Goal: Task Accomplishment & Management: Complete application form

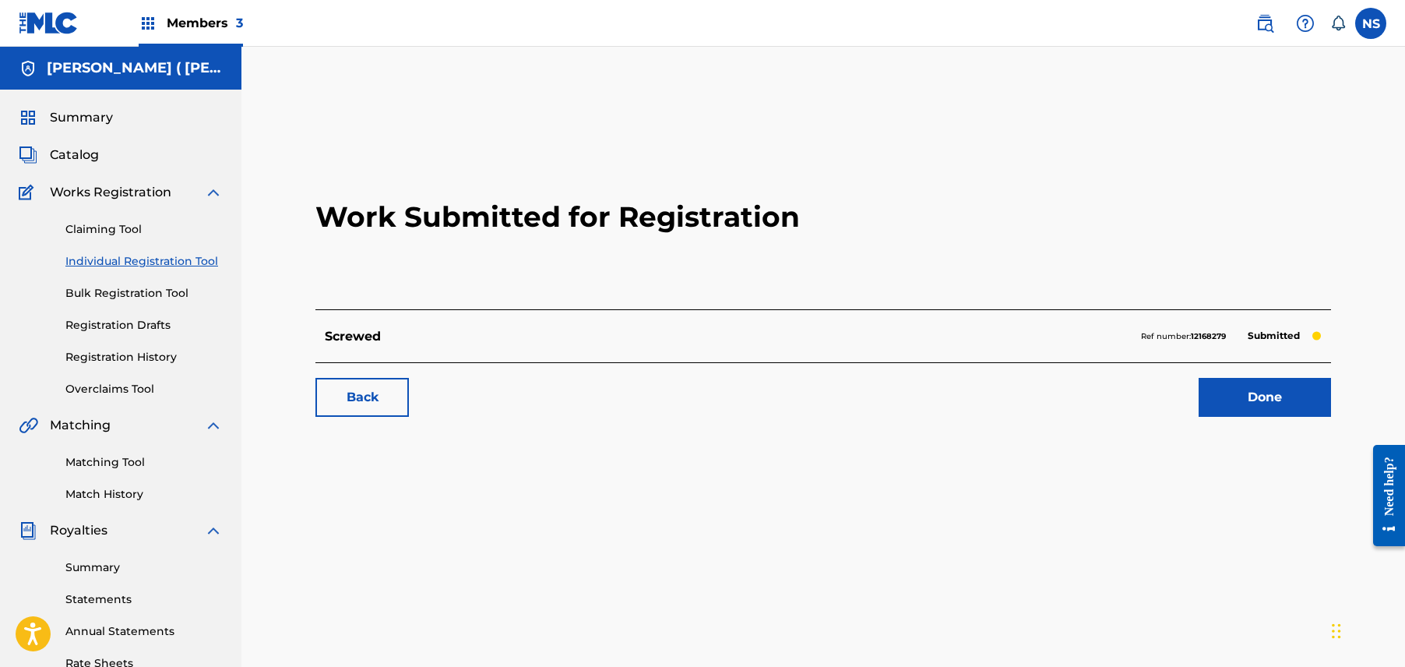
click at [1372, 26] on label at bounding box center [1370, 23] width 31 height 31
click at [1371, 23] on input "NS [PERSON_NAME] Steals [EMAIL_ADDRESS][DOMAIN_NAME] Notification Preferences P…" at bounding box center [1371, 23] width 0 height 0
click at [176, 11] on div "Members 3" at bounding box center [191, 23] width 104 height 46
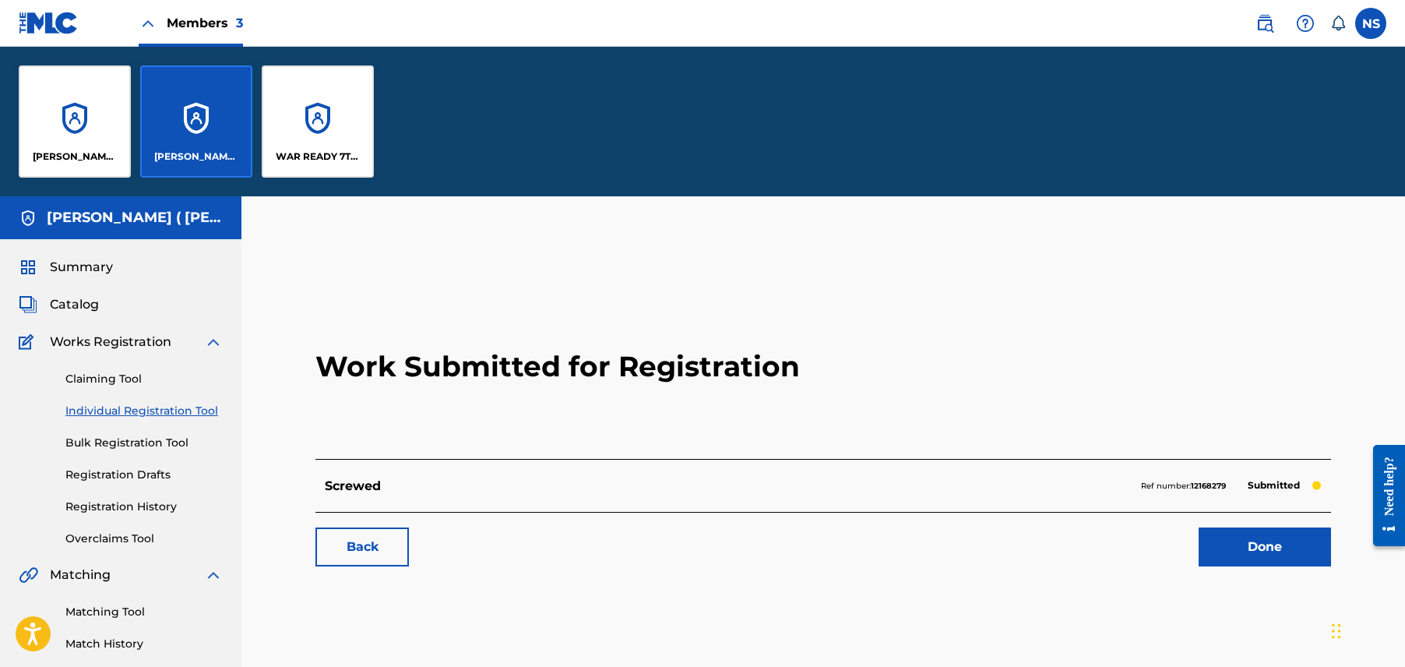
click at [101, 86] on div "[PERSON_NAME] ( PUBLISHING )" at bounding box center [75, 121] width 112 height 112
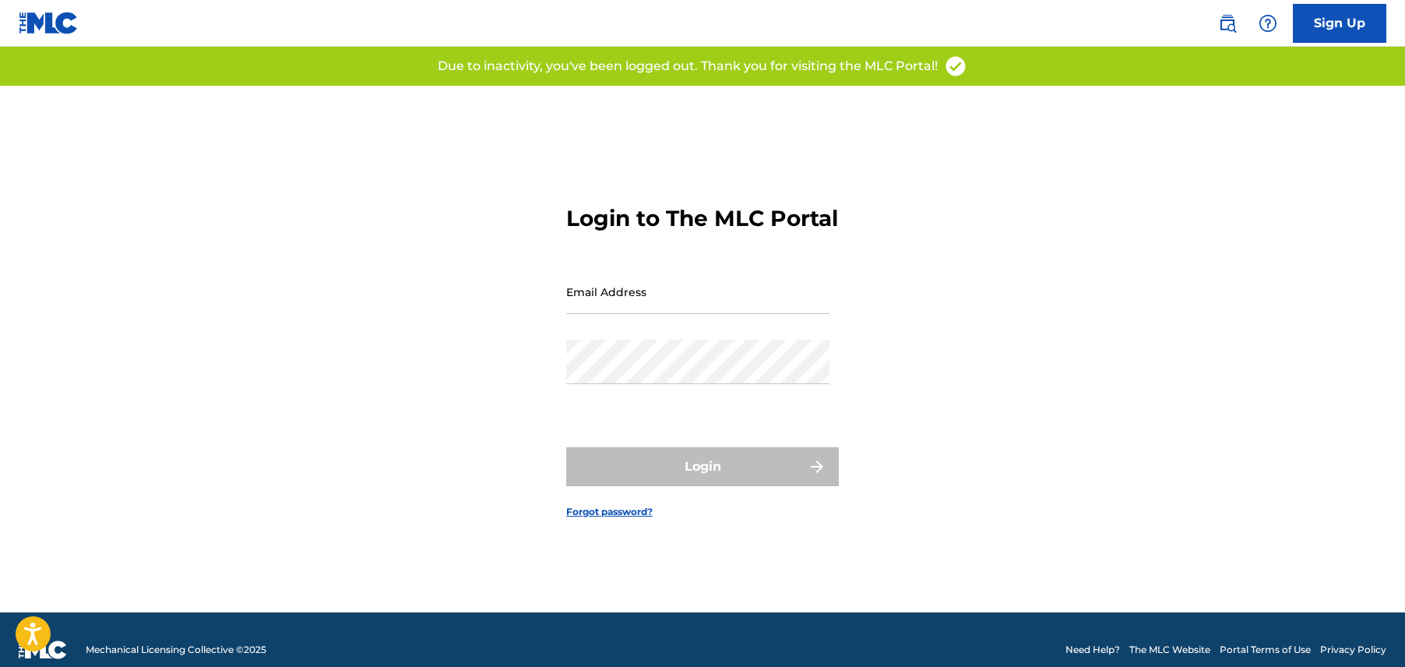
type input "[EMAIL_ADDRESS][DOMAIN_NAME]"
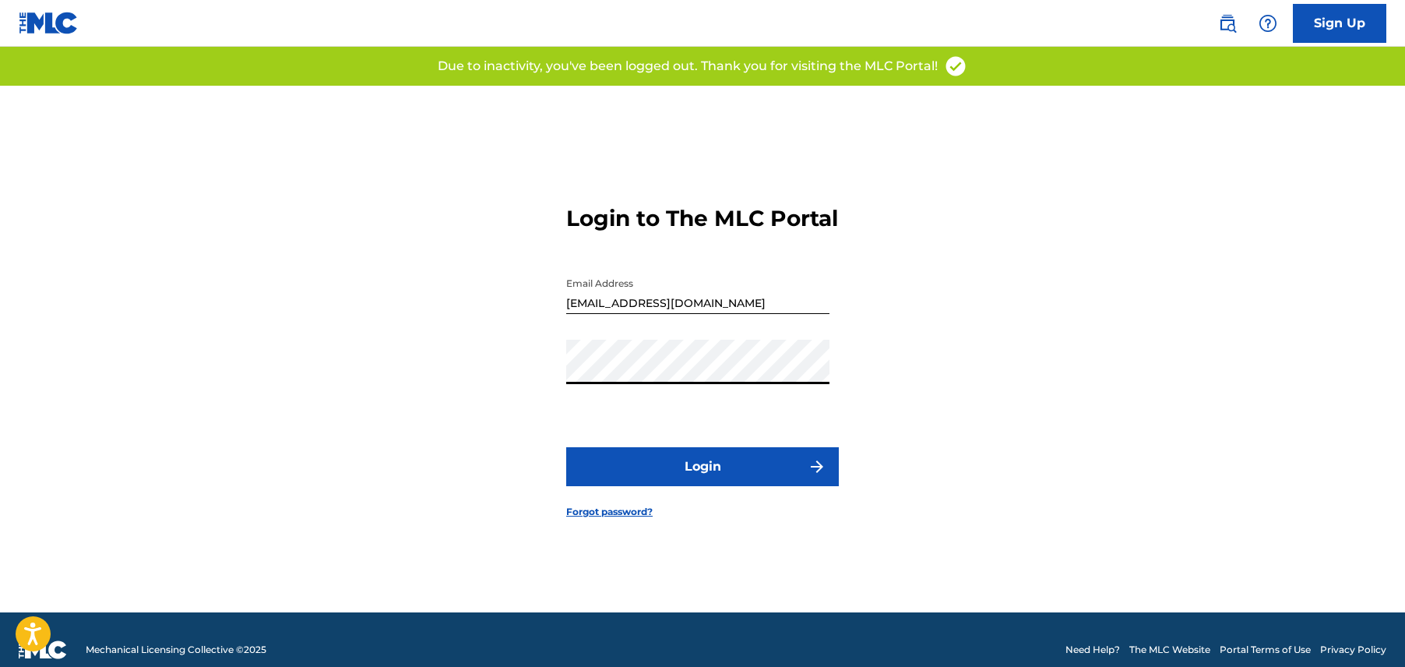
click at [568, 475] on button "Login" at bounding box center [702, 466] width 273 height 39
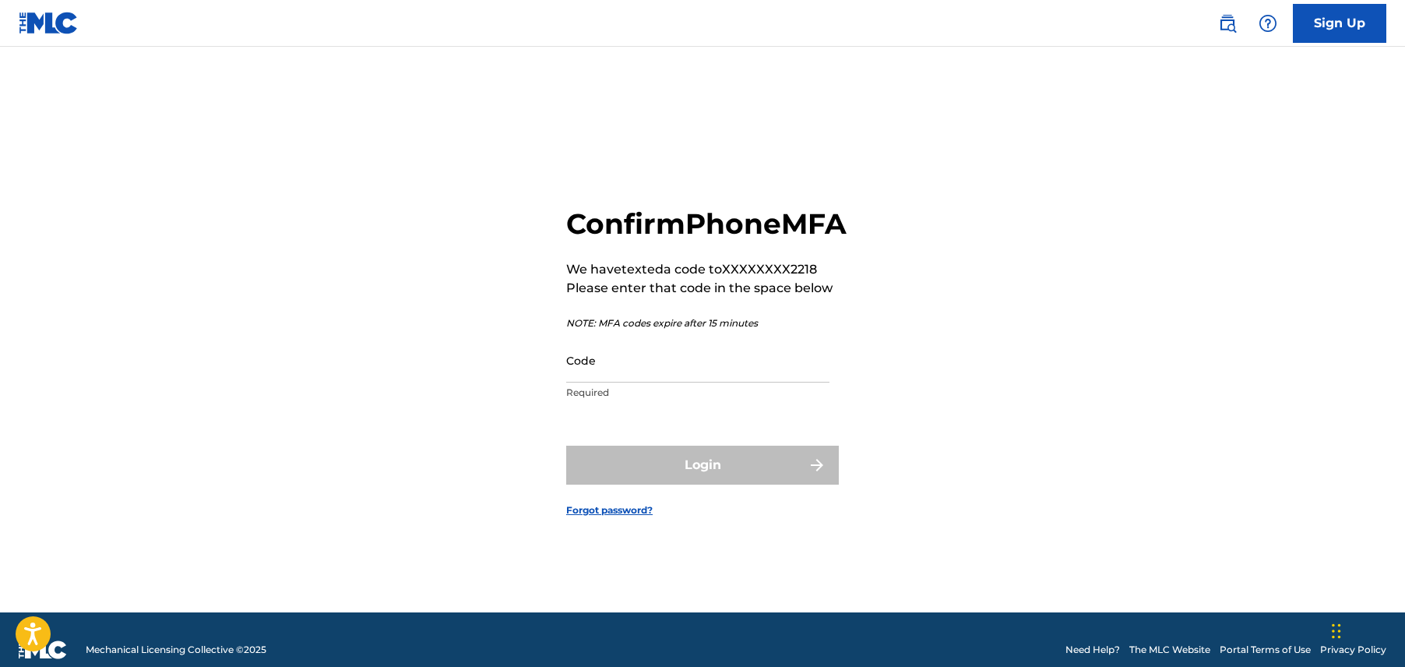
click at [653, 382] on input "Code" at bounding box center [697, 360] width 263 height 44
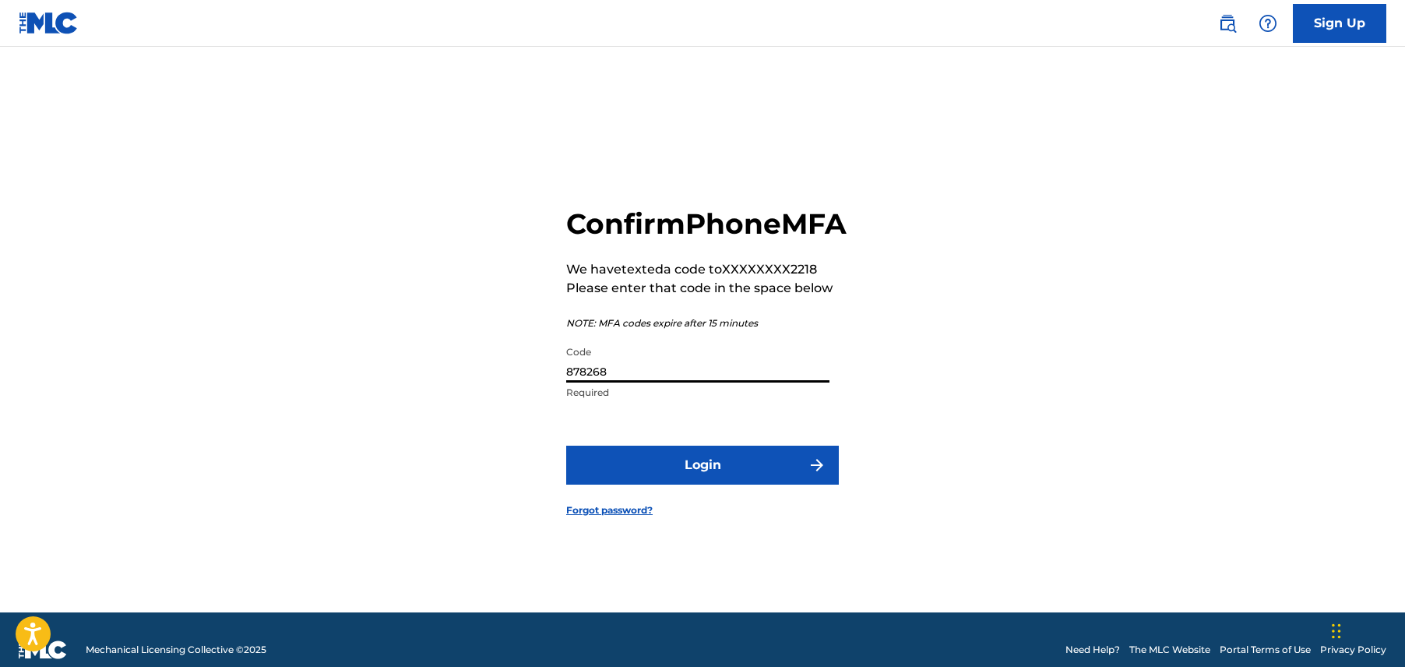
type input "878268"
click at [645, 469] on button "Login" at bounding box center [702, 465] width 273 height 39
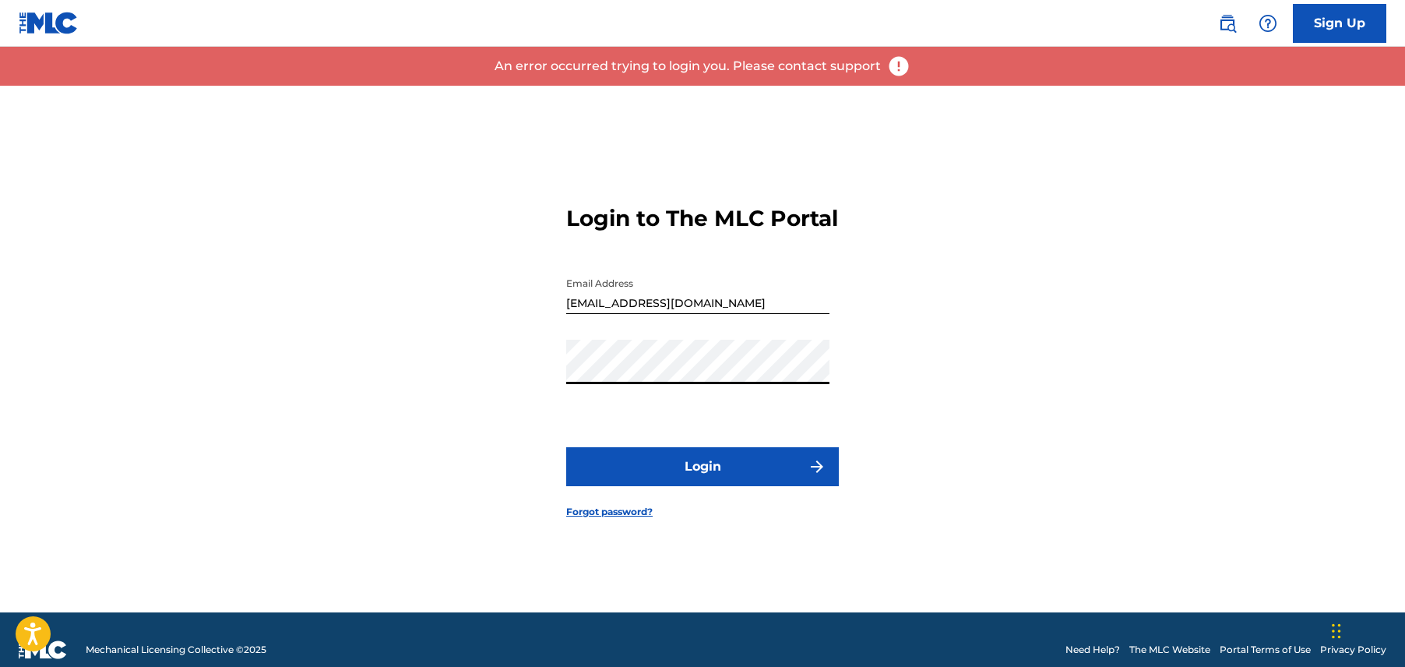
click at [499, 369] on div "Login to The MLC Portal Email Address [EMAIL_ADDRESS][DOMAIN_NAME] Password Log…" at bounding box center [702, 349] width 1091 height 527
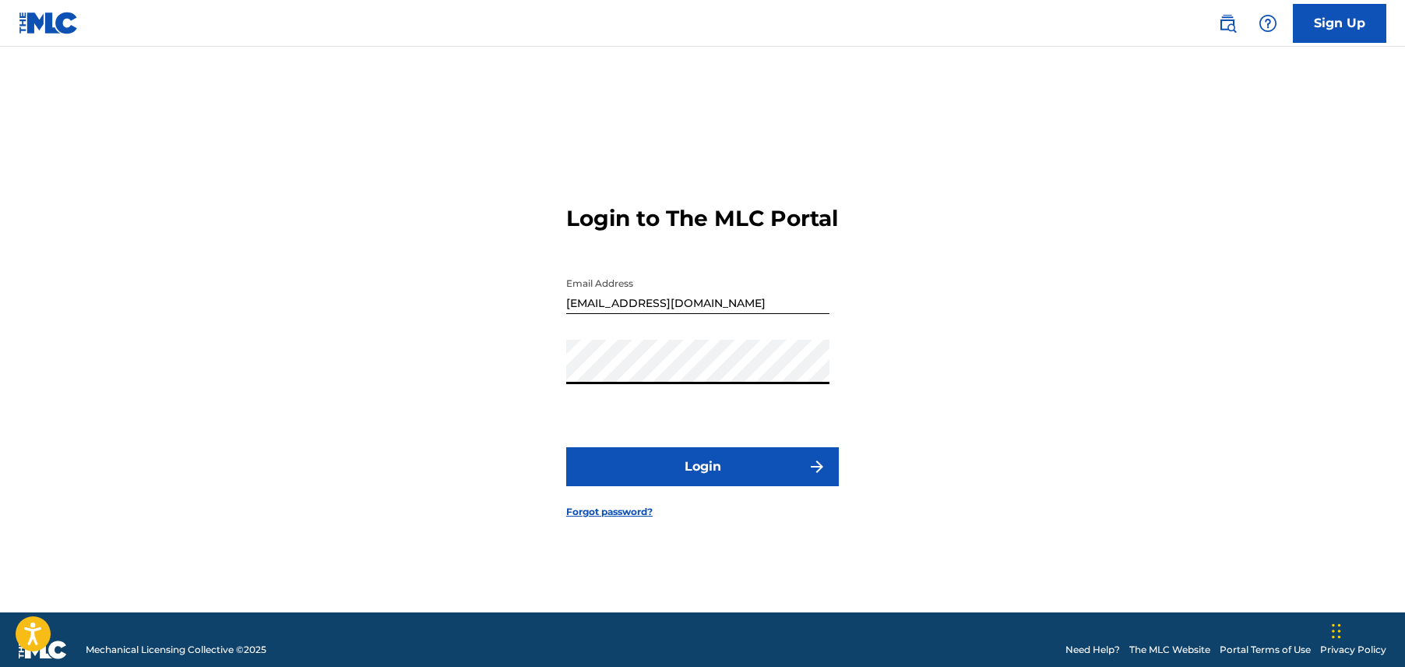
click at [602, 486] on button "Login" at bounding box center [702, 466] width 273 height 39
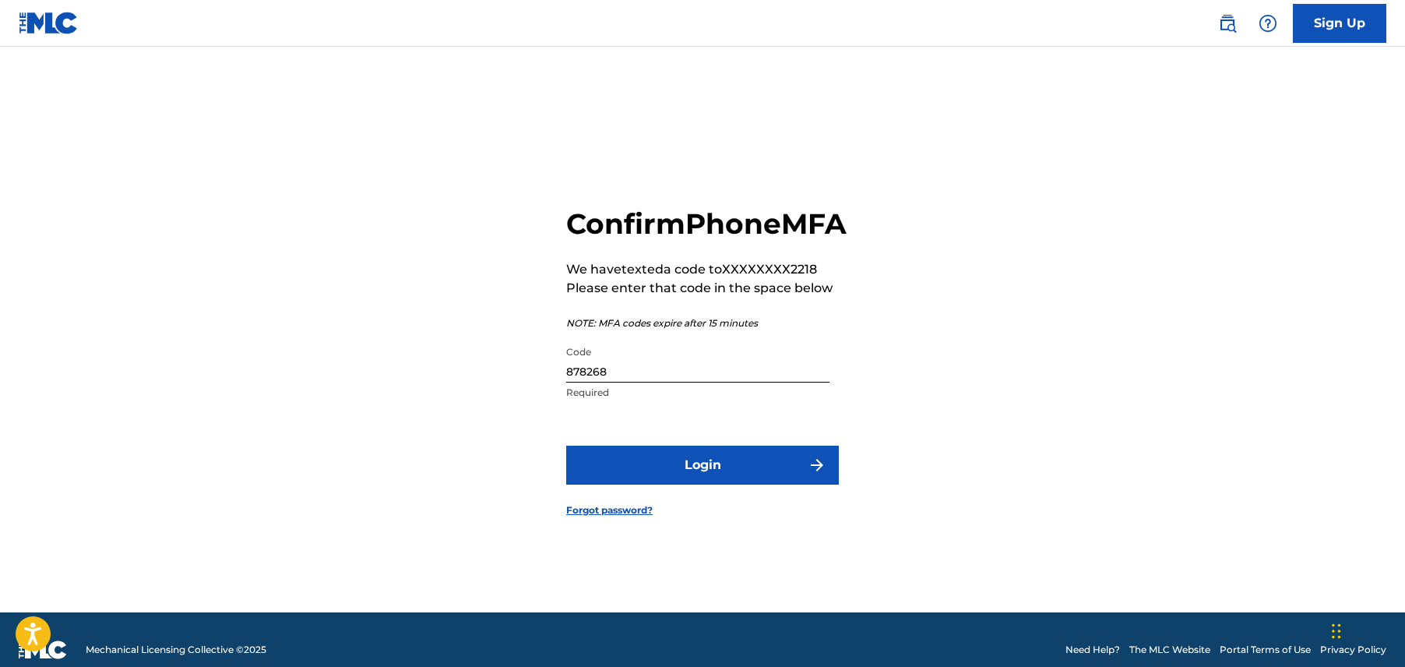
click at [670, 382] on input "878268" at bounding box center [697, 360] width 263 height 44
type input "878628"
click at [665, 463] on button "Login" at bounding box center [702, 465] width 273 height 39
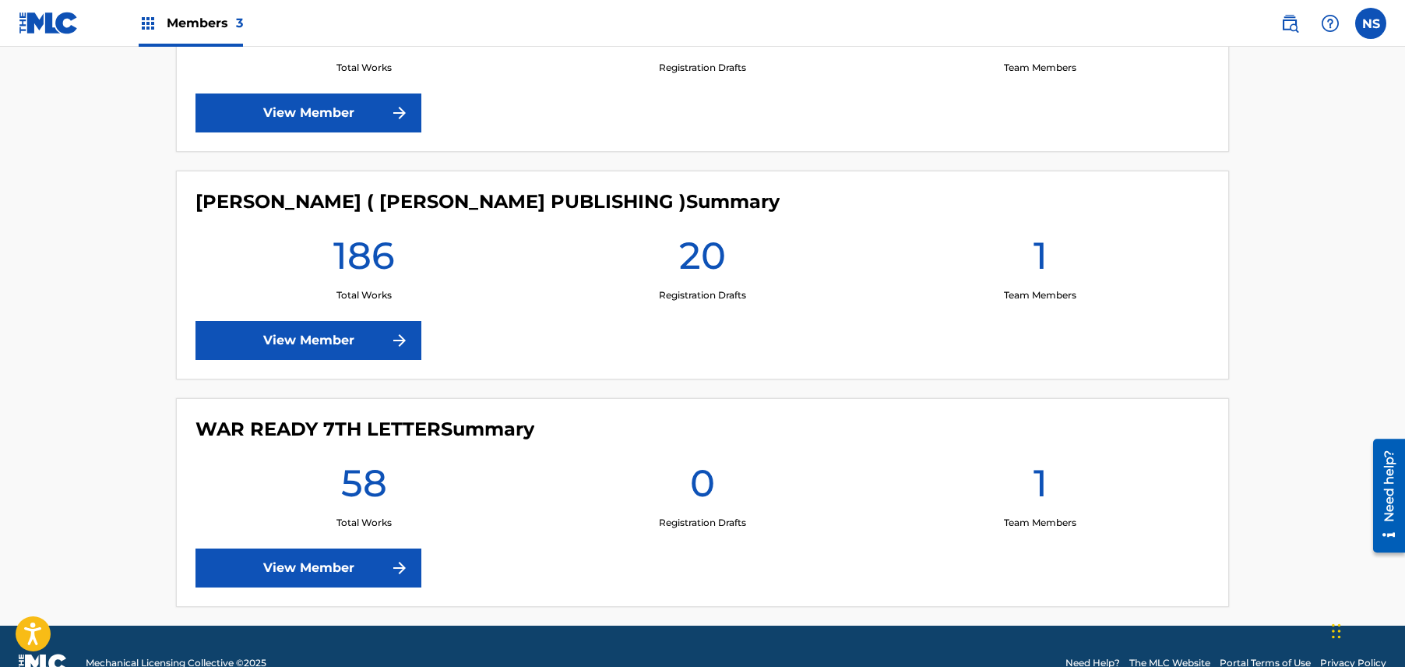
click at [259, 112] on link "View Member" at bounding box center [309, 112] width 226 height 39
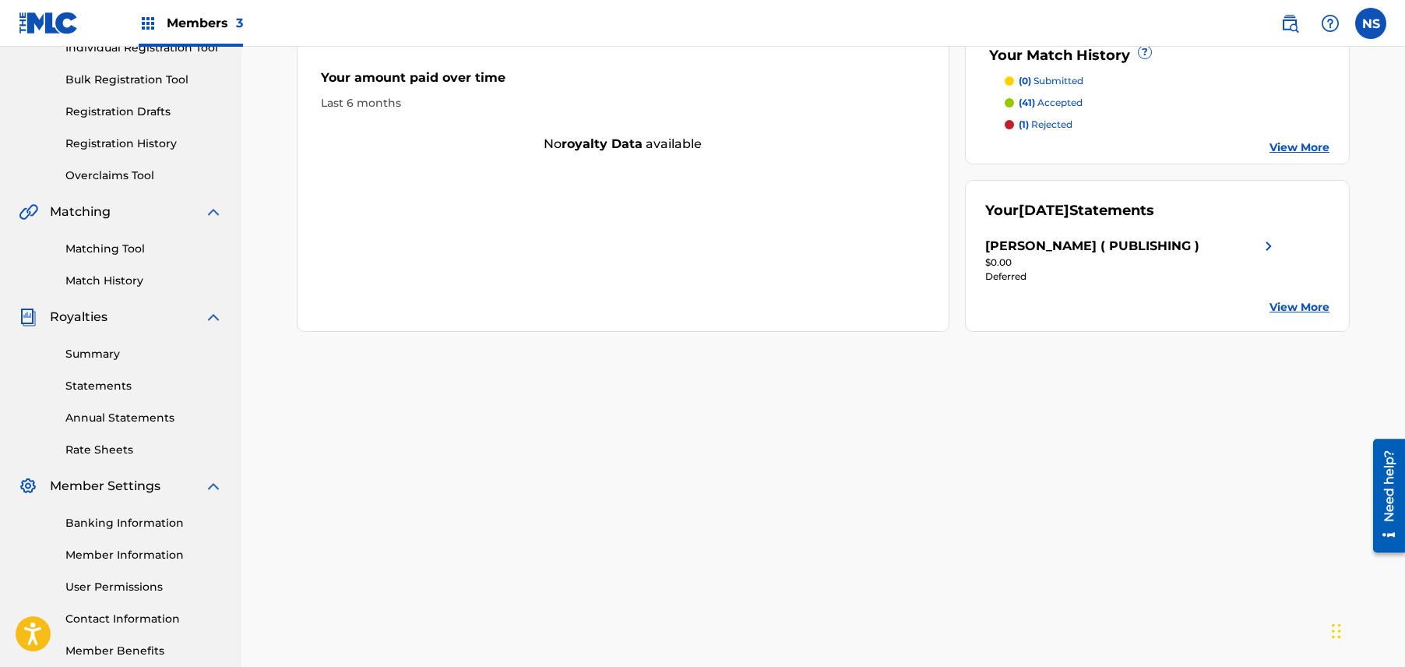
scroll to position [294, 0]
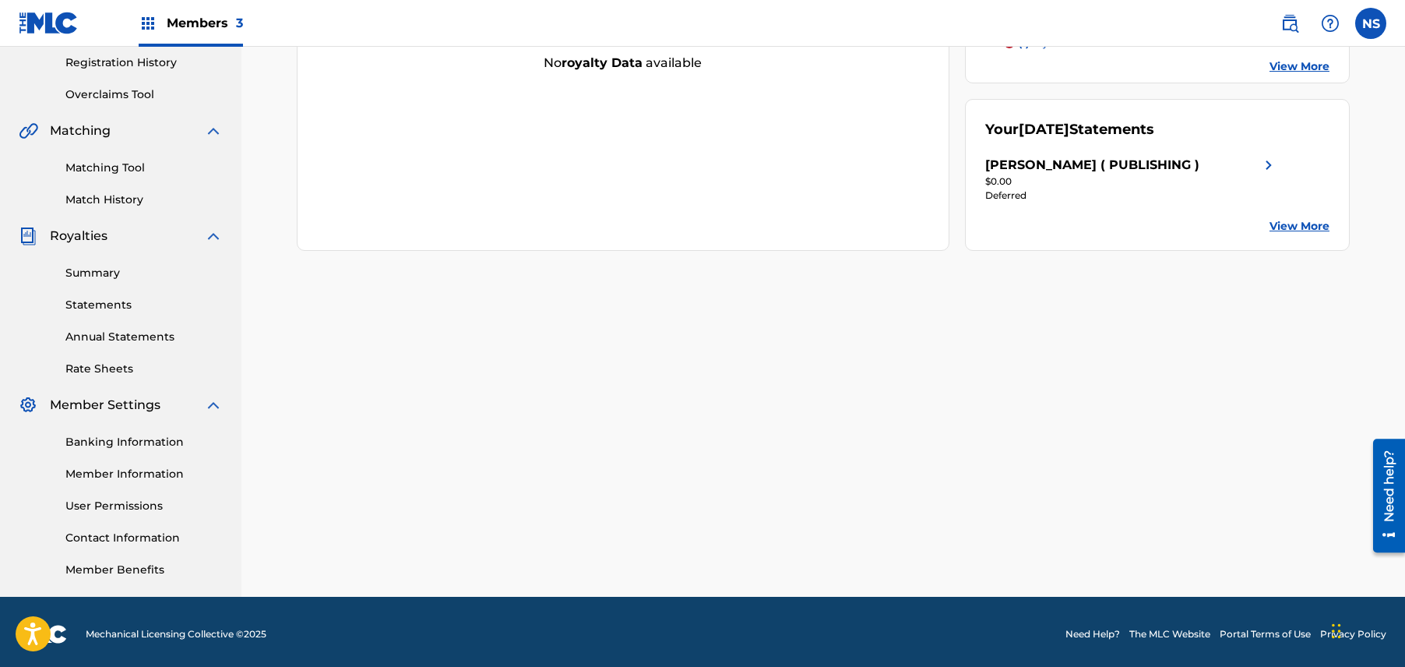
click at [116, 442] on link "Banking Information" at bounding box center [143, 442] width 157 height 16
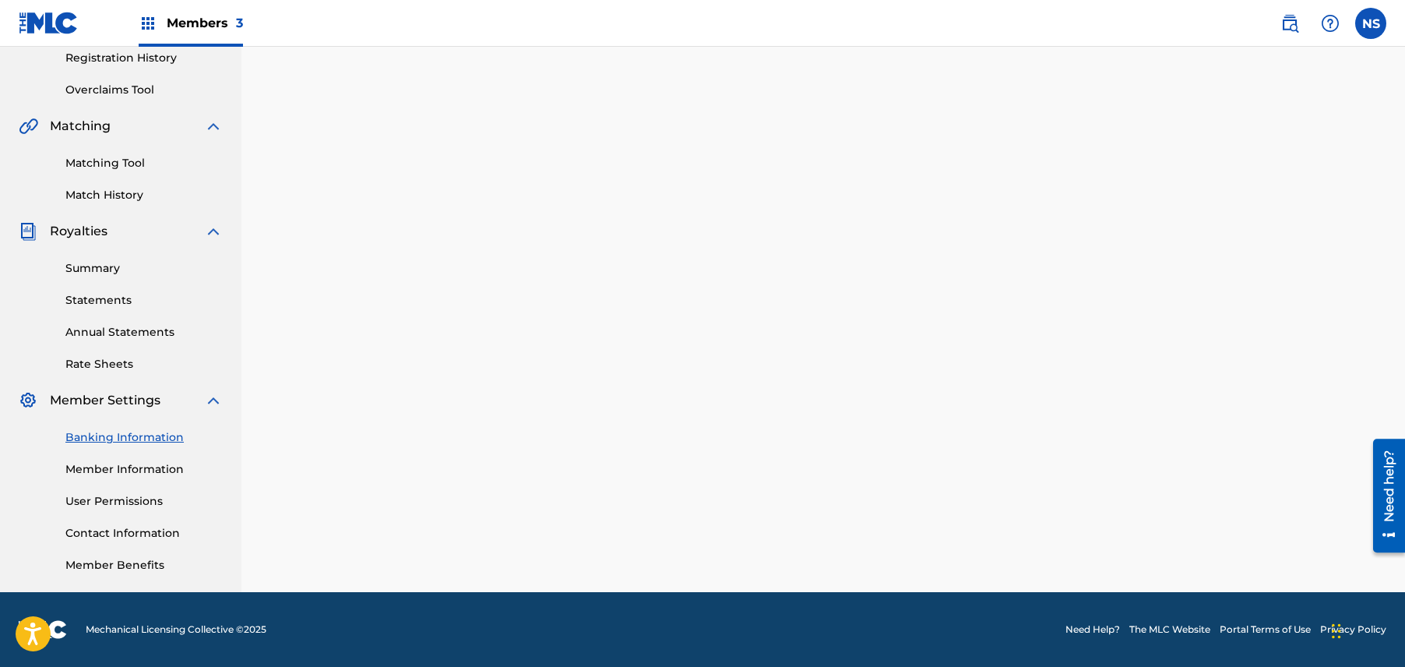
scroll to position [299, 0]
click at [1362, 16] on label at bounding box center [1370, 23] width 31 height 31
click at [1371, 23] on input "NS [PERSON_NAME] Steals [EMAIL_ADDRESS][DOMAIN_NAME] Notification Preferences P…" at bounding box center [1371, 23] width 0 height 0
click at [210, 23] on span "Members 3" at bounding box center [205, 23] width 76 height 18
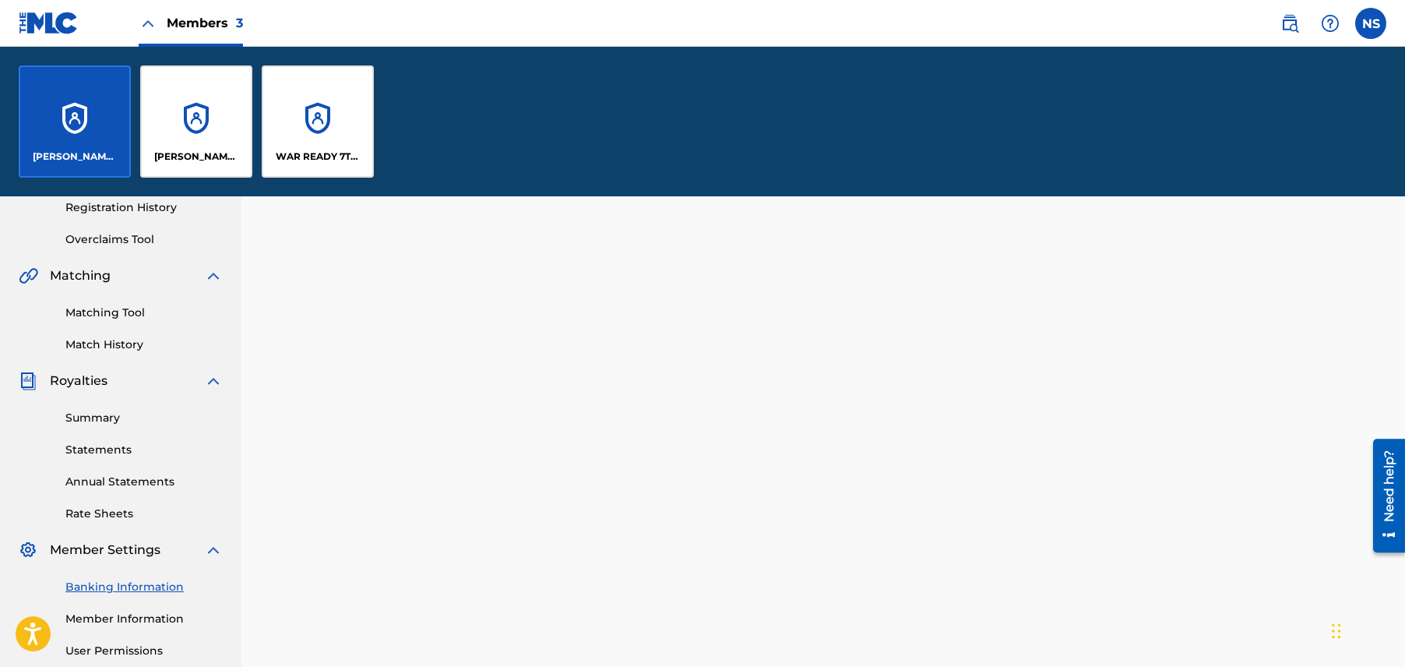
scroll to position [449, 0]
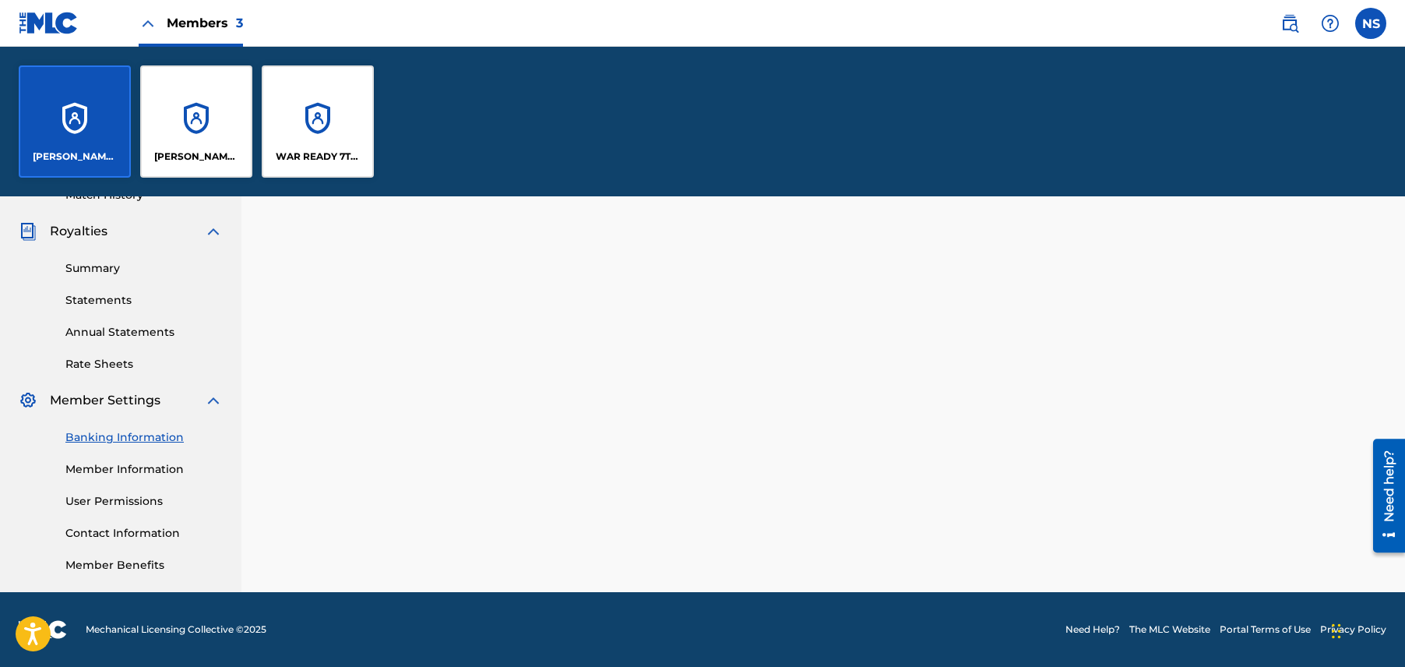
click at [1383, 17] on label at bounding box center [1370, 23] width 31 height 31
click at [1371, 23] on input "NS [PERSON_NAME] Steals [EMAIL_ADDRESS][DOMAIN_NAME] Notification Preferences P…" at bounding box center [1371, 23] width 0 height 0
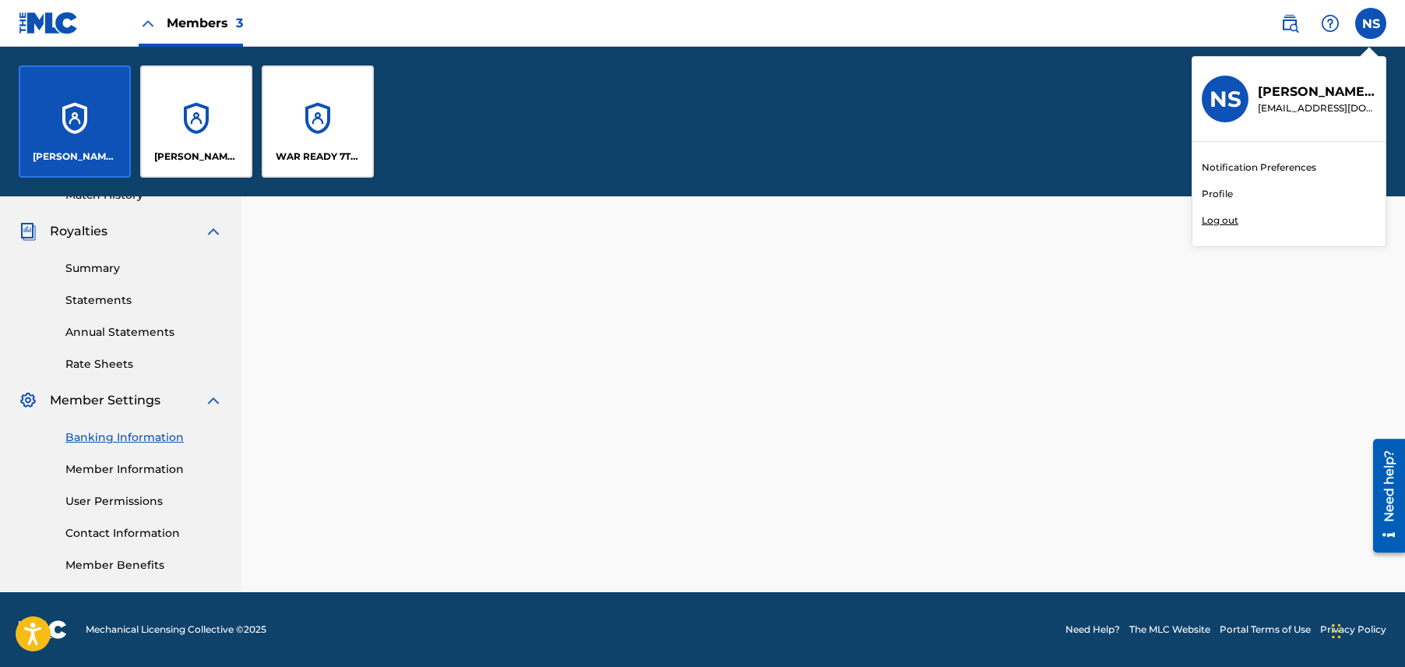
click at [1229, 200] on link "Profile" at bounding box center [1217, 194] width 31 height 14
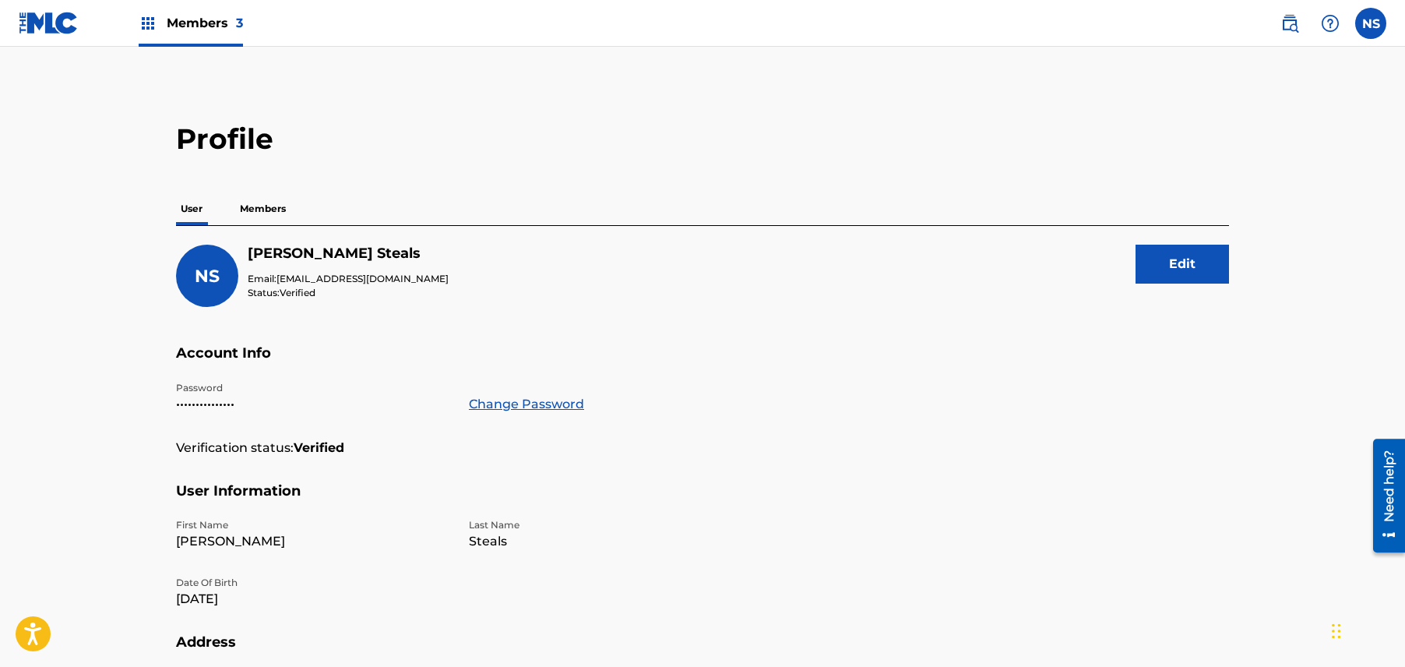
click at [131, 17] on div "Members 3" at bounding box center [131, 23] width 224 height 46
click at [142, 20] on img at bounding box center [148, 23] width 19 height 19
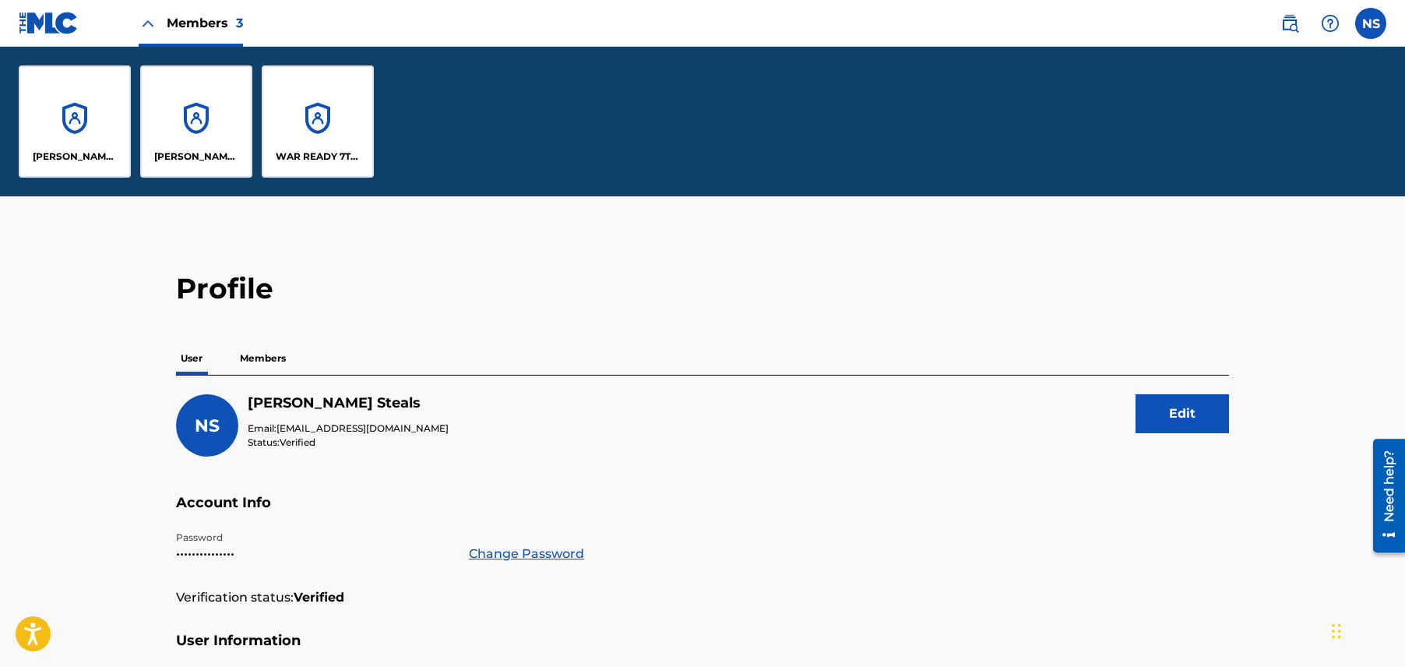
click at [41, 19] on img at bounding box center [49, 23] width 60 height 23
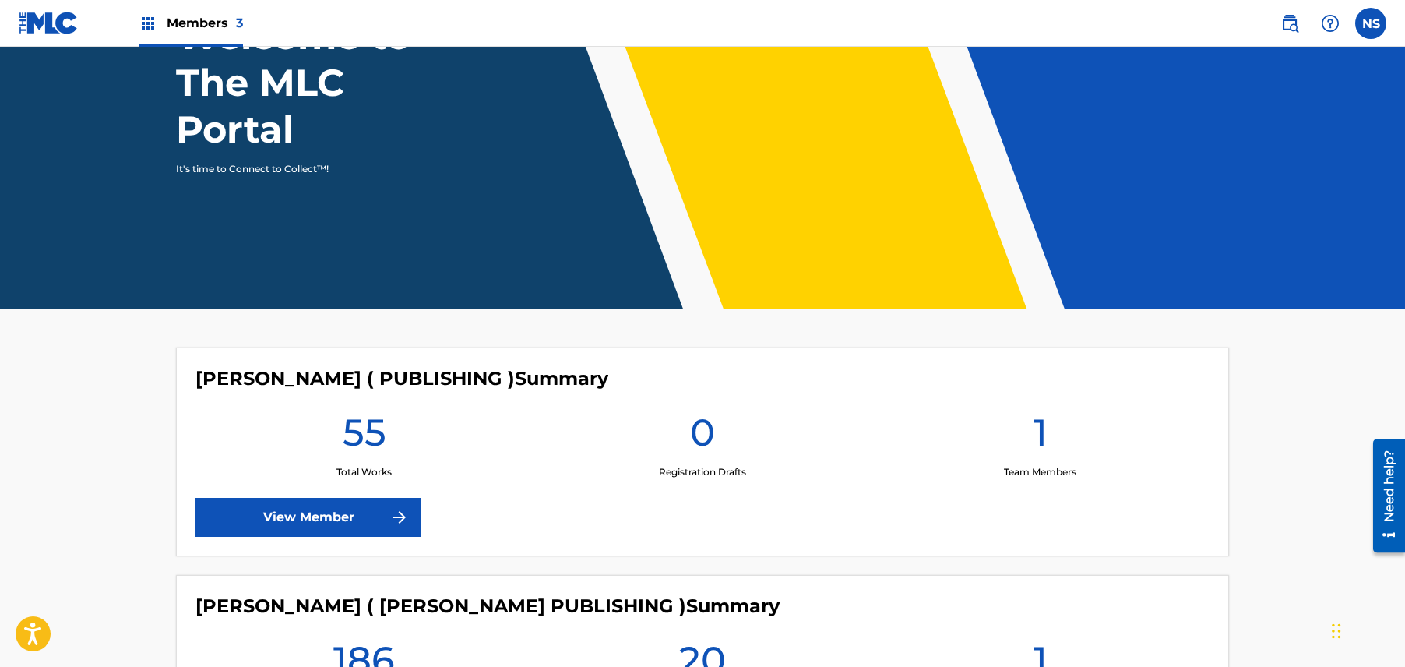
scroll to position [107, 0]
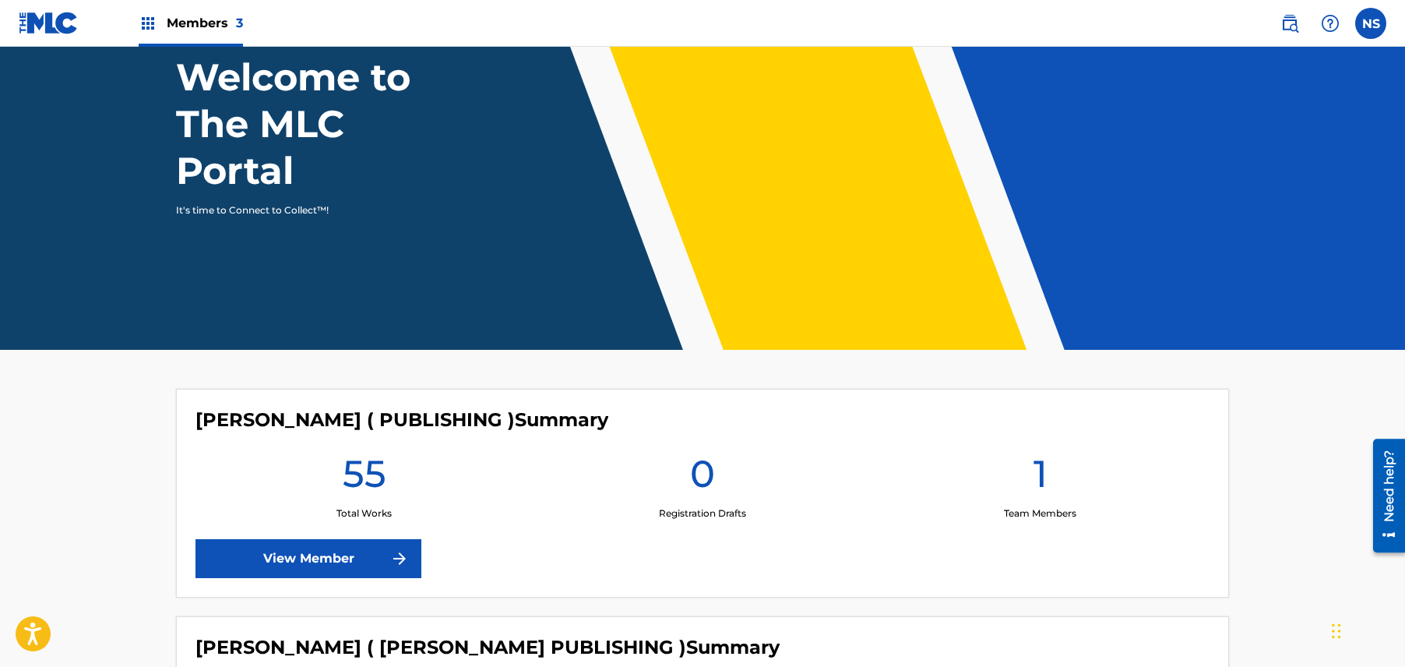
click at [1293, 30] on img at bounding box center [1290, 23] width 19 height 19
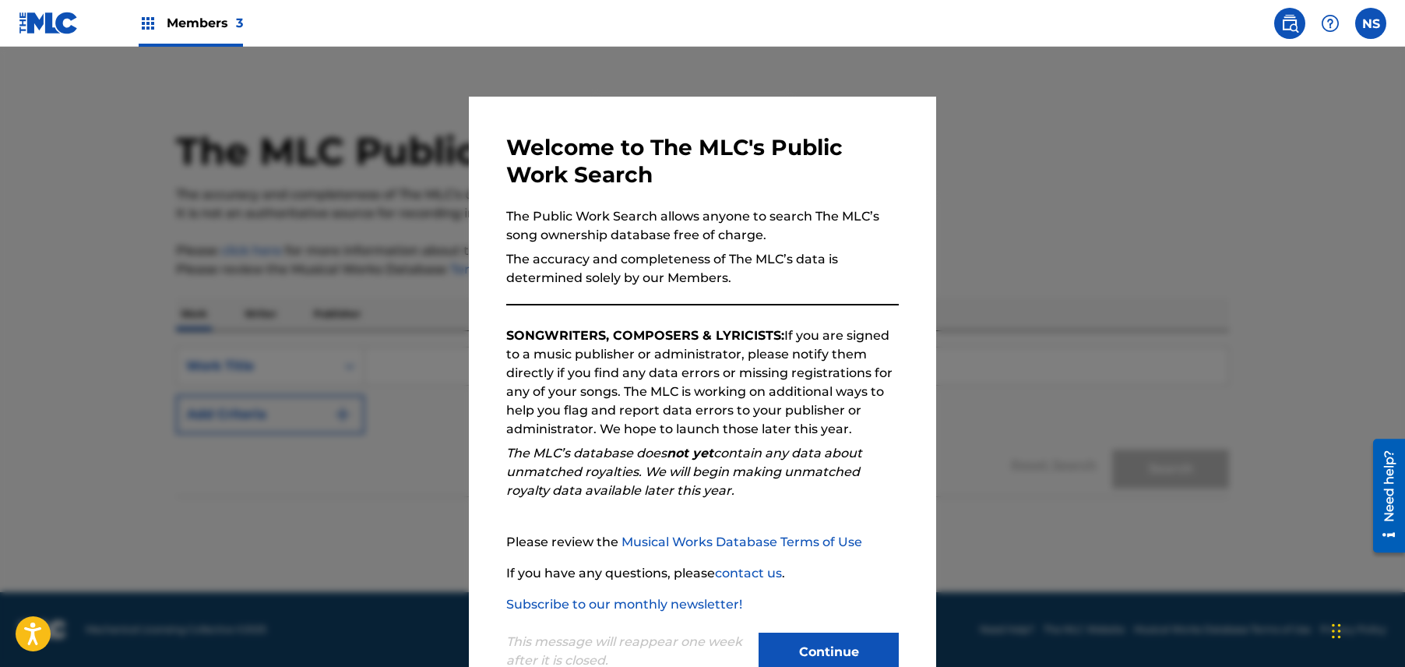
click at [1232, 128] on div at bounding box center [702, 380] width 1405 height 667
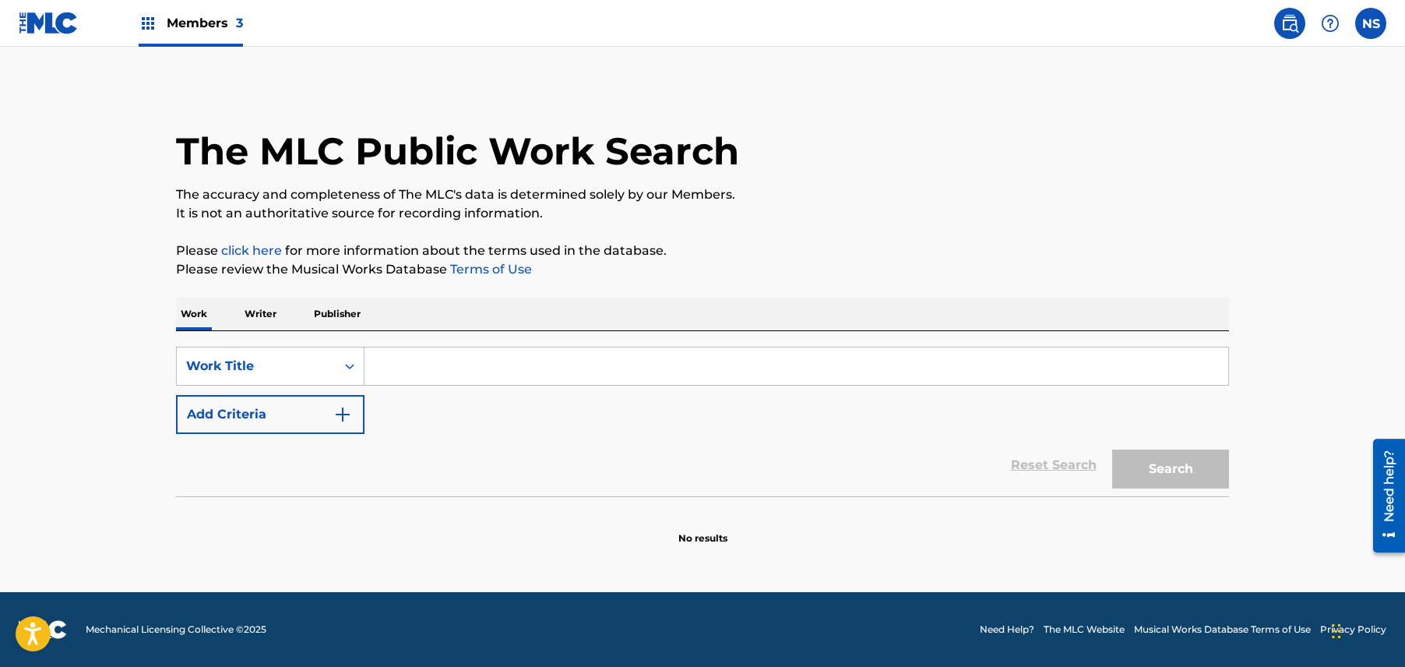
click at [1369, 39] on nav "Members 3 NS NS [PERSON_NAME] Steals [EMAIL_ADDRESS][DOMAIN_NAME] Notification …" at bounding box center [702, 23] width 1405 height 47
click at [1377, 11] on label at bounding box center [1370, 23] width 31 height 31
click at [1371, 23] on input "NS [PERSON_NAME] Steals [EMAIL_ADDRESS][DOMAIN_NAME] Notification Preferences P…" at bounding box center [1371, 23] width 0 height 0
click at [1213, 191] on link "Profile" at bounding box center [1217, 194] width 31 height 14
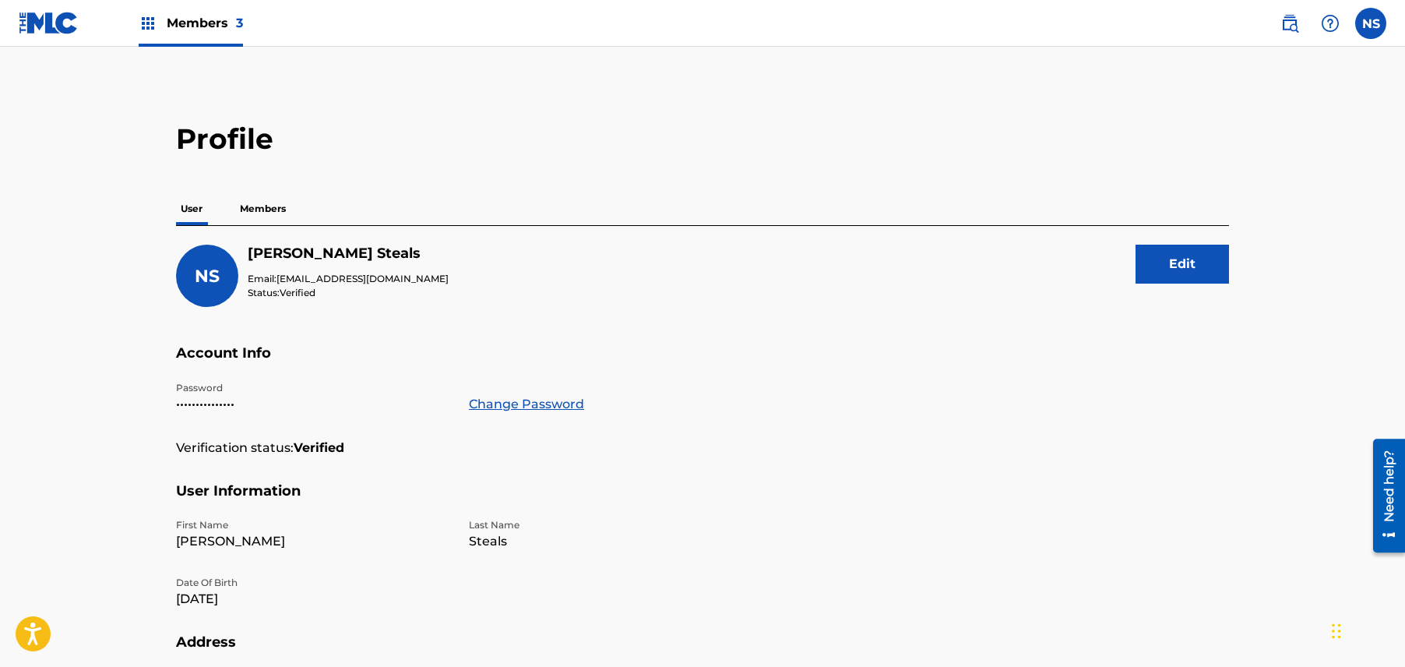
click at [280, 219] on p "Members" at bounding box center [262, 208] width 55 height 33
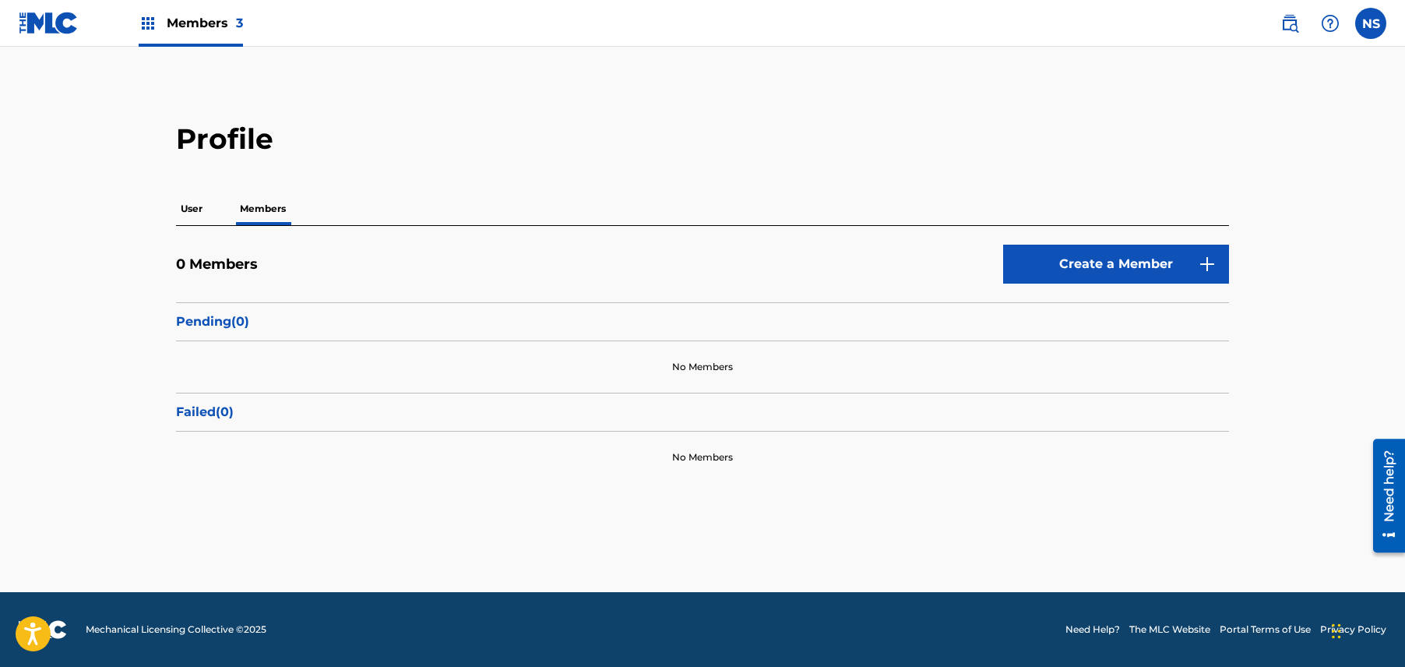
click at [1059, 272] on link "Create a Member" at bounding box center [1116, 264] width 226 height 39
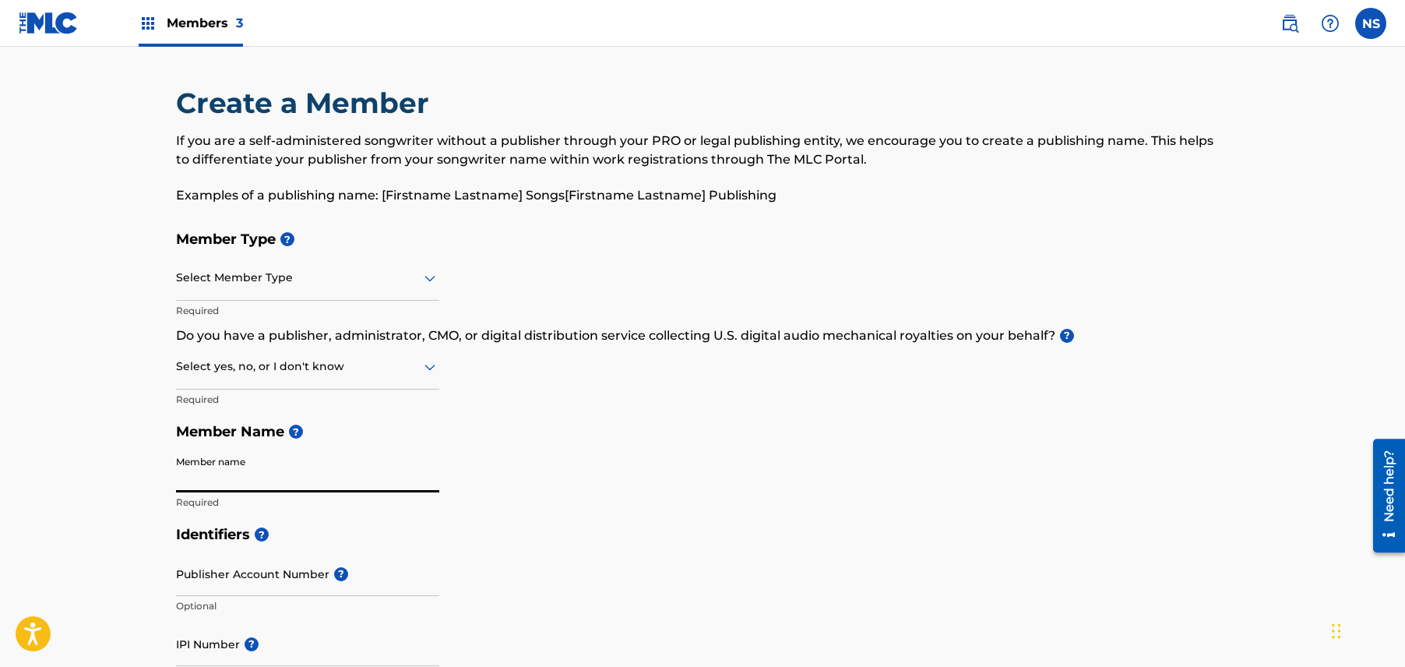
click at [381, 469] on input "Member name" at bounding box center [307, 470] width 263 height 44
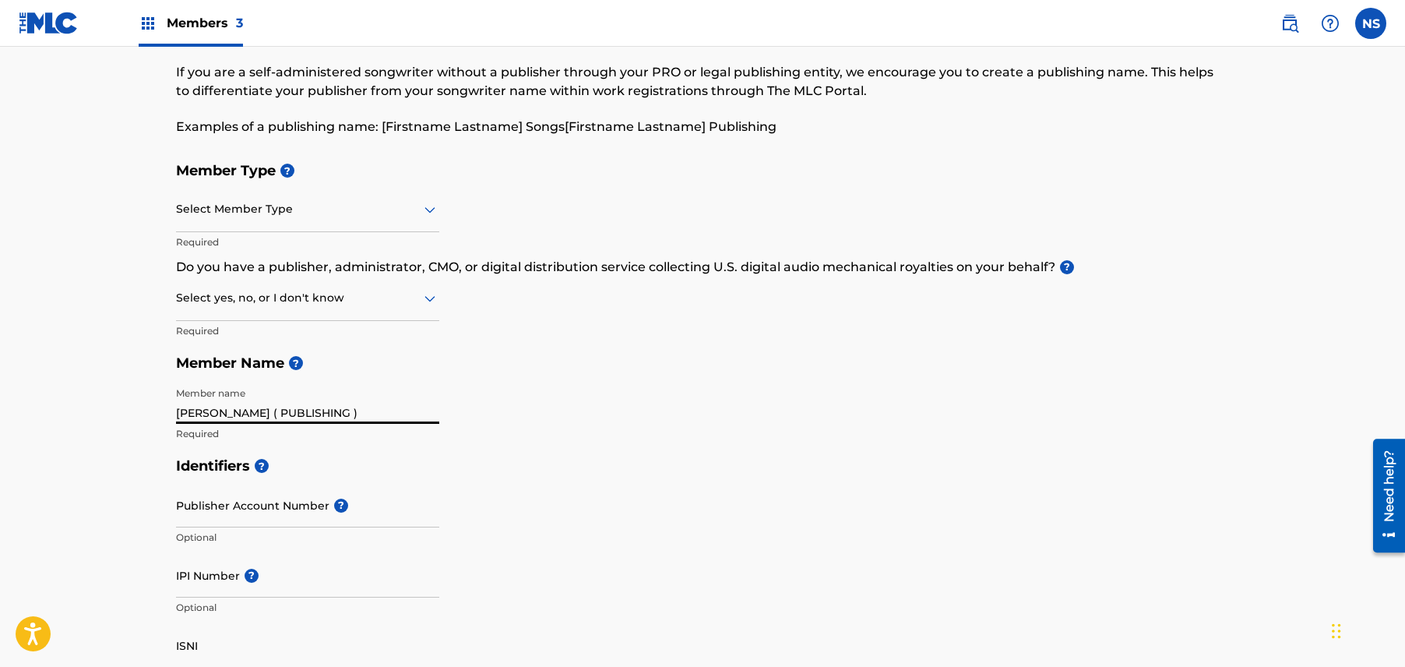
scroll to position [70, 0]
type input "[PERSON_NAME] ( PUBLISHING )"
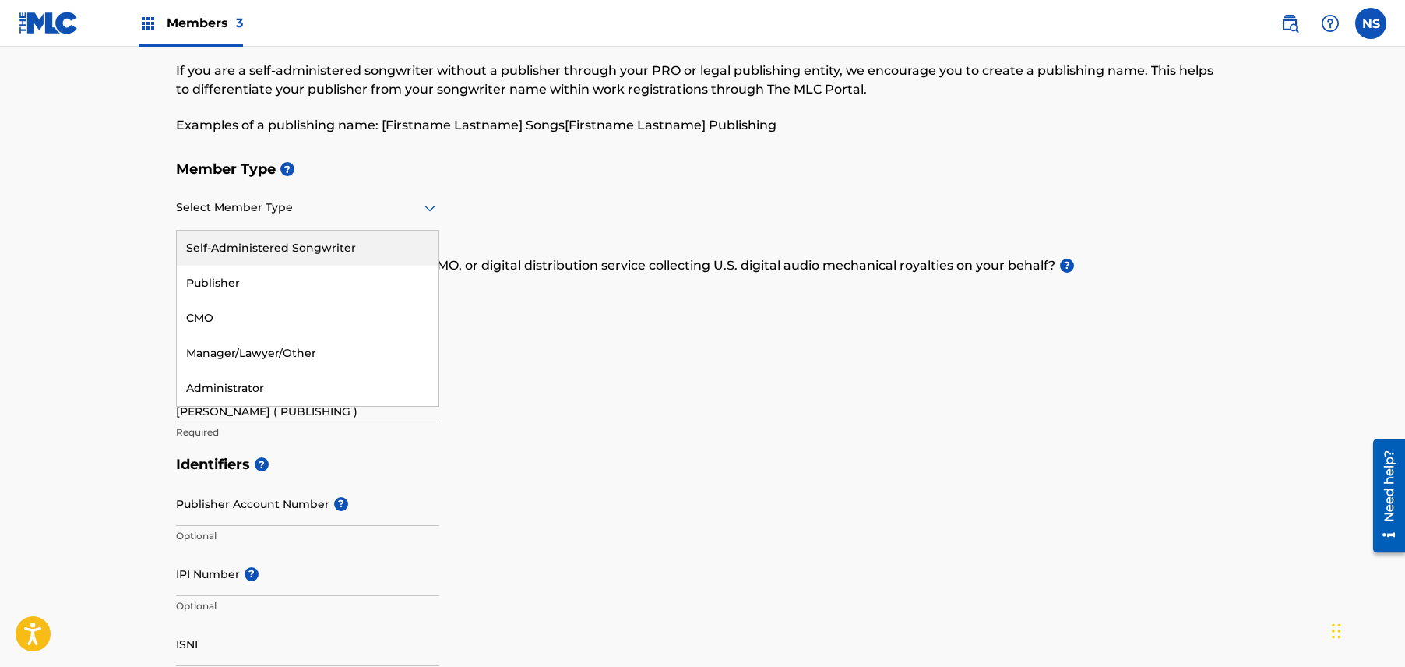
click at [388, 212] on div at bounding box center [307, 207] width 263 height 19
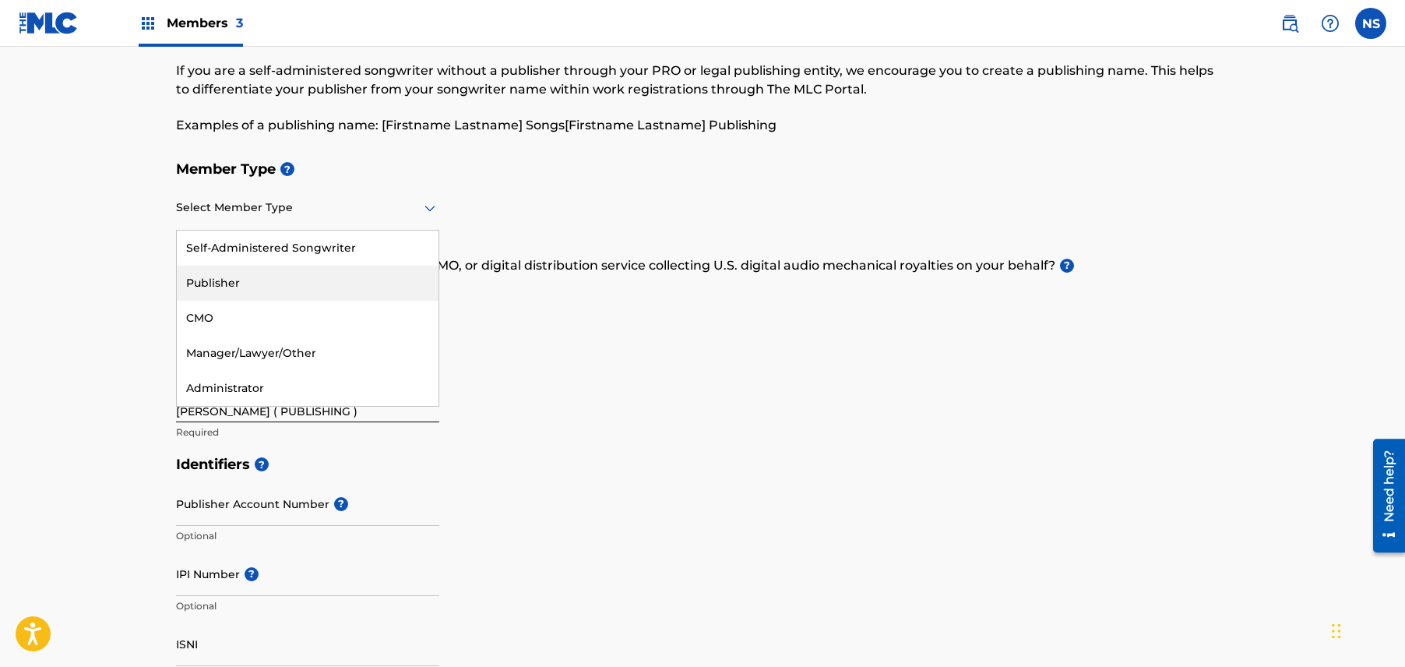
click at [341, 277] on div "Publisher" at bounding box center [308, 283] width 262 height 35
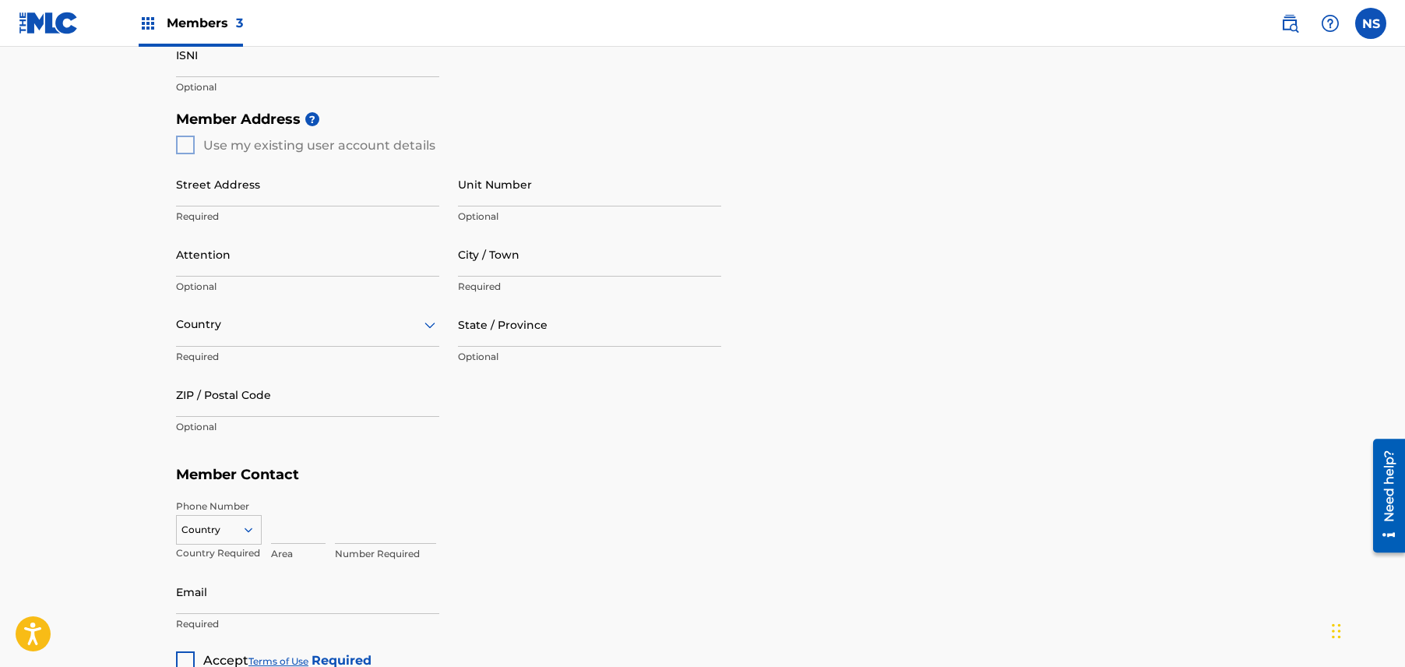
click at [206, 534] on div "Country" at bounding box center [219, 526] width 86 height 23
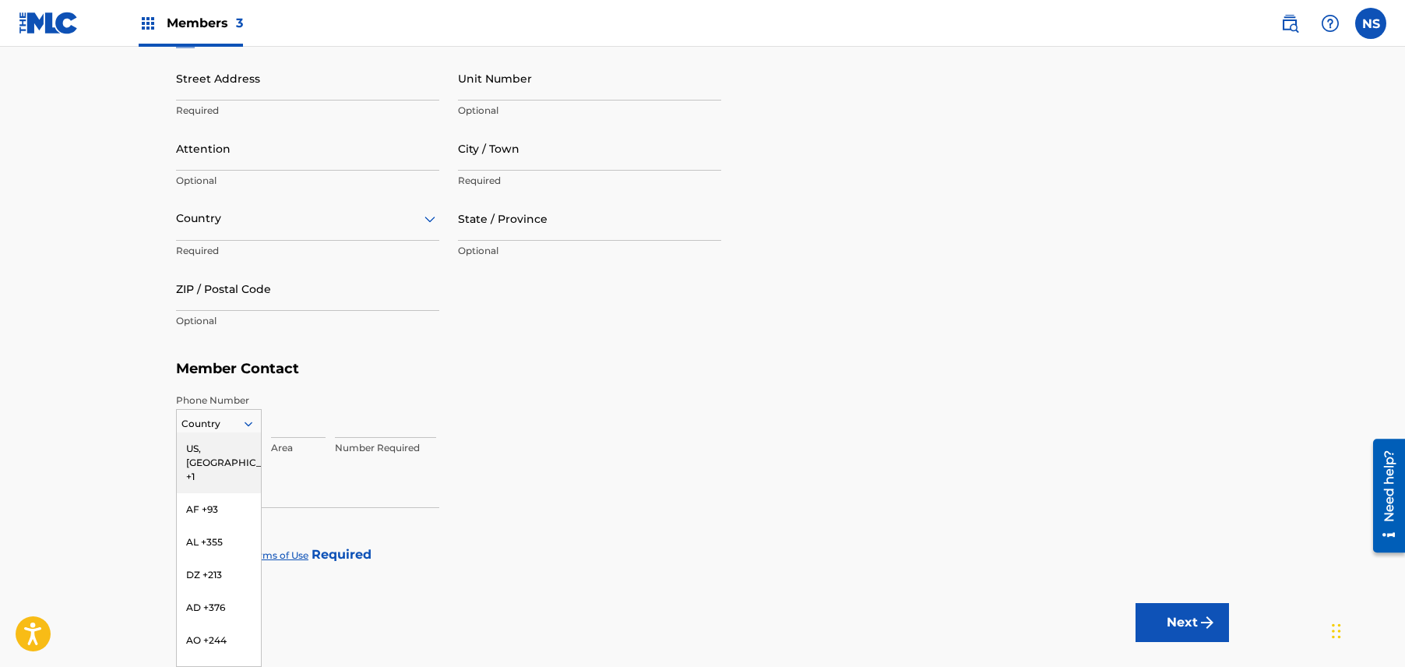
click at [218, 456] on div "US, [GEOGRAPHIC_DATA] +1" at bounding box center [219, 462] width 84 height 61
click at [275, 427] on input at bounding box center [298, 415] width 55 height 44
type input "862"
type input "[STREET_ADDRESS][PERSON_NAME]"
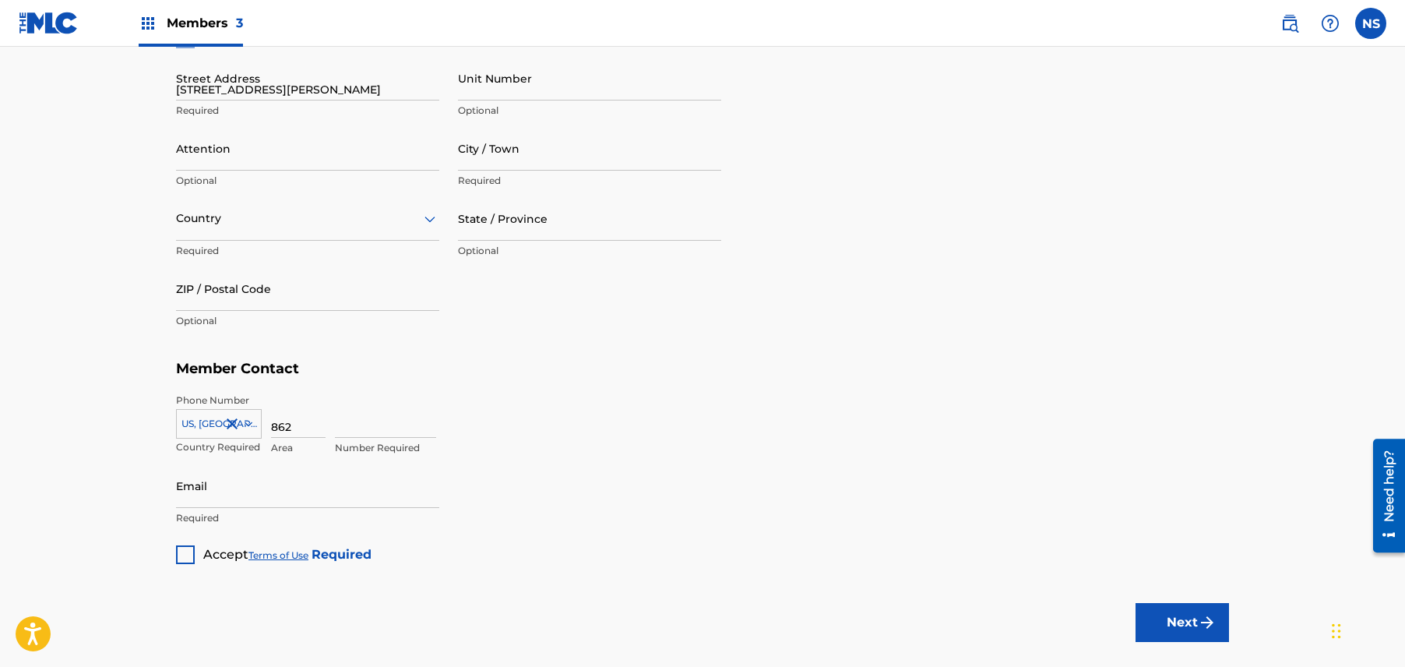
type input "6E"
type input "Orange"
type input "[GEOGRAPHIC_DATA]"
type input "07050"
type input "1"
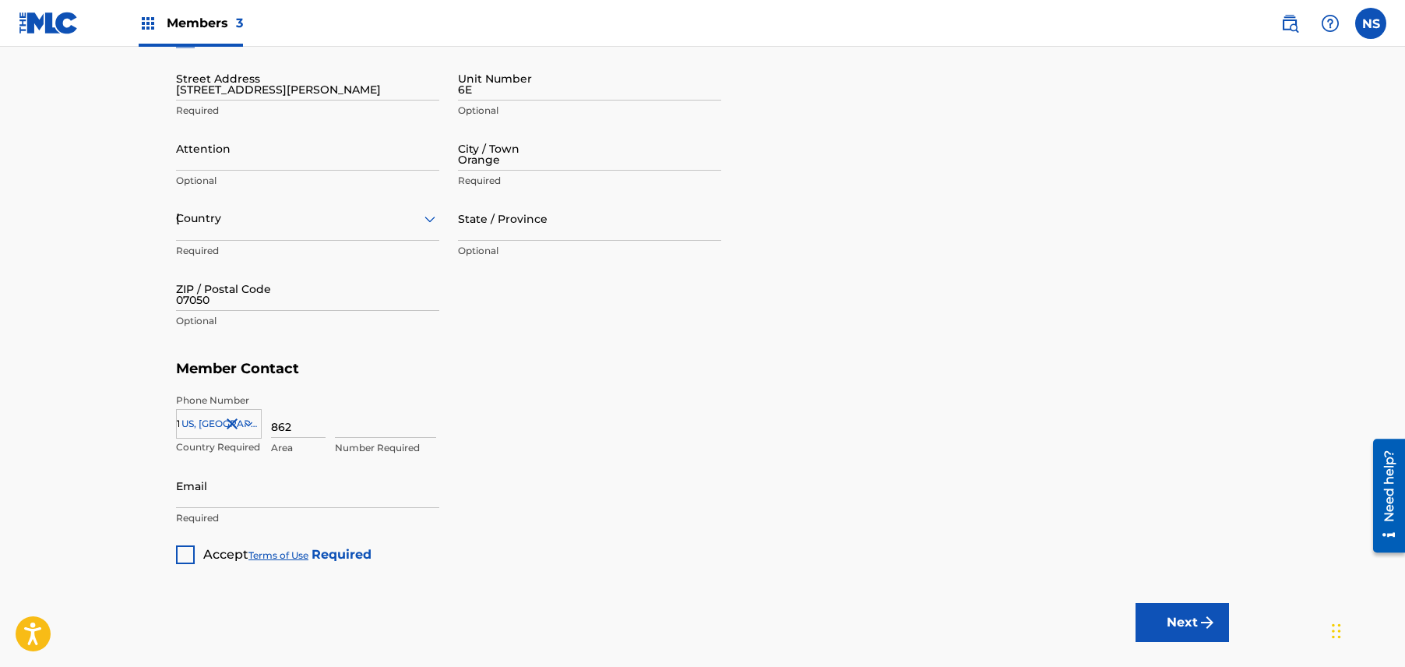
type input "2162218"
type input "[EMAIL_ADDRESS][DOMAIN_NAME]"
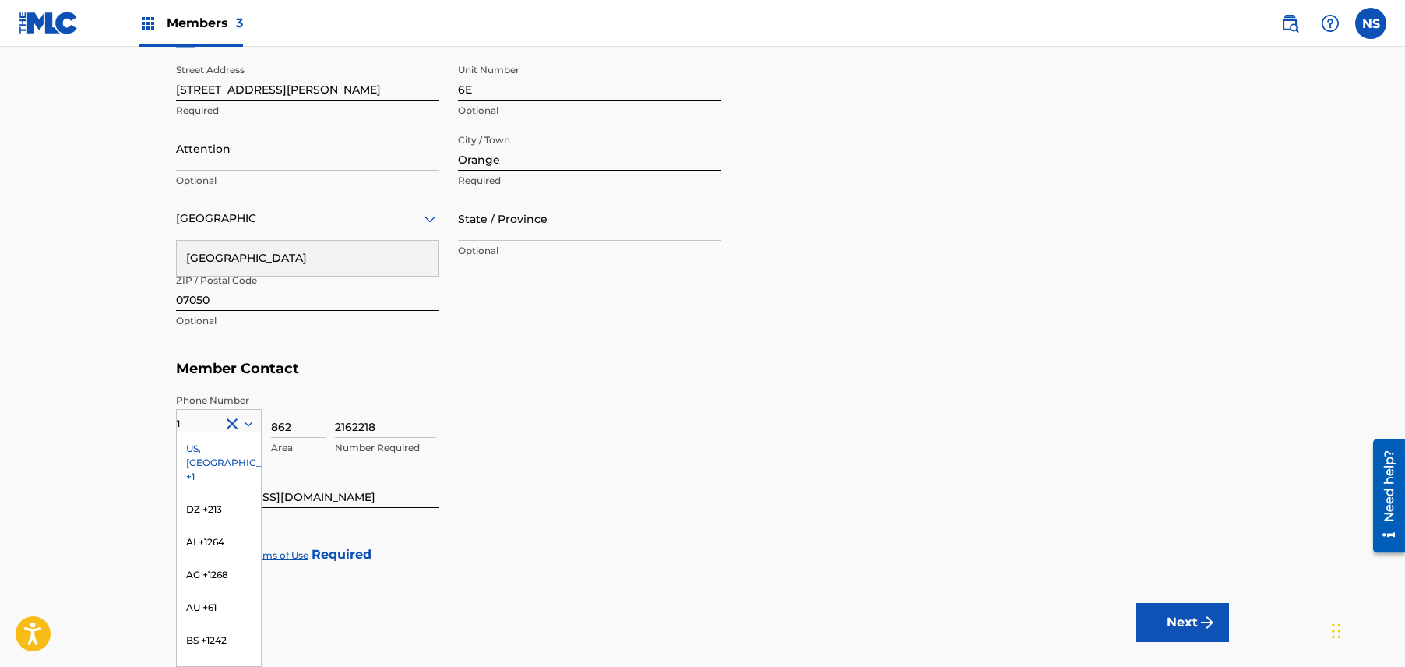
click at [636, 371] on h5 "Member Contact" at bounding box center [702, 368] width 1053 height 33
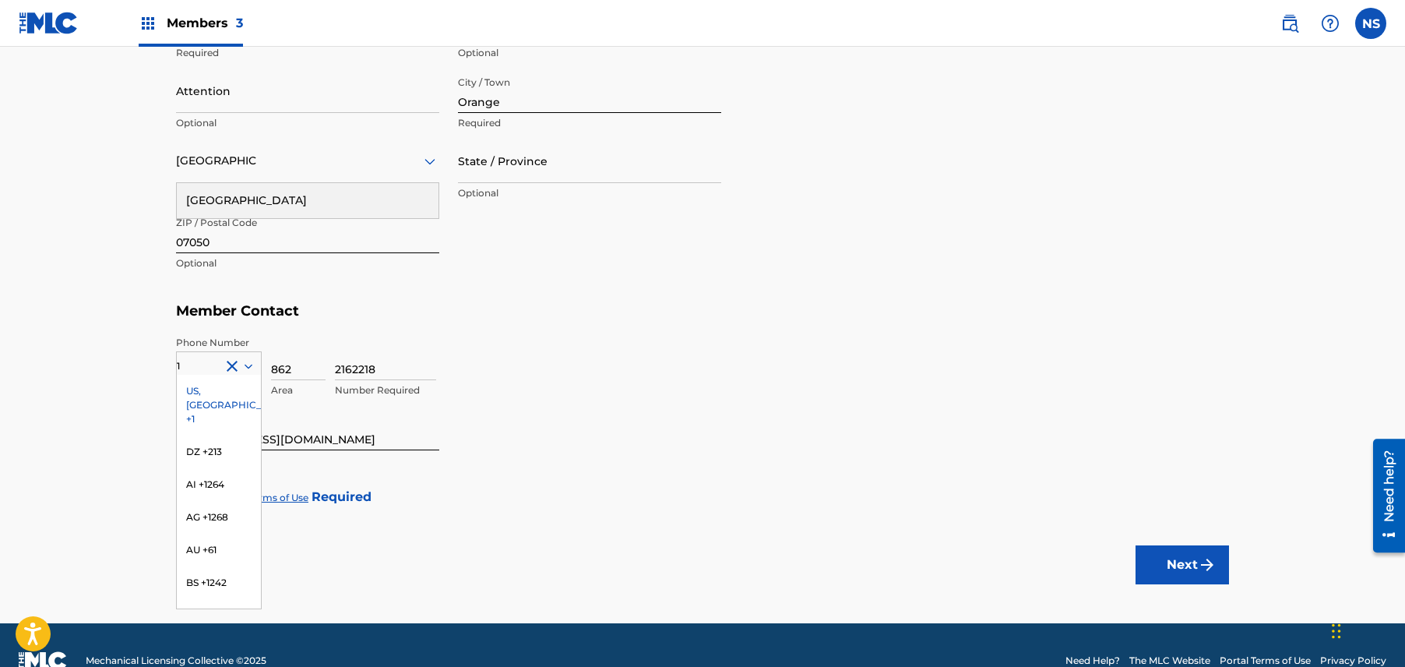
scroll to position [764, 0]
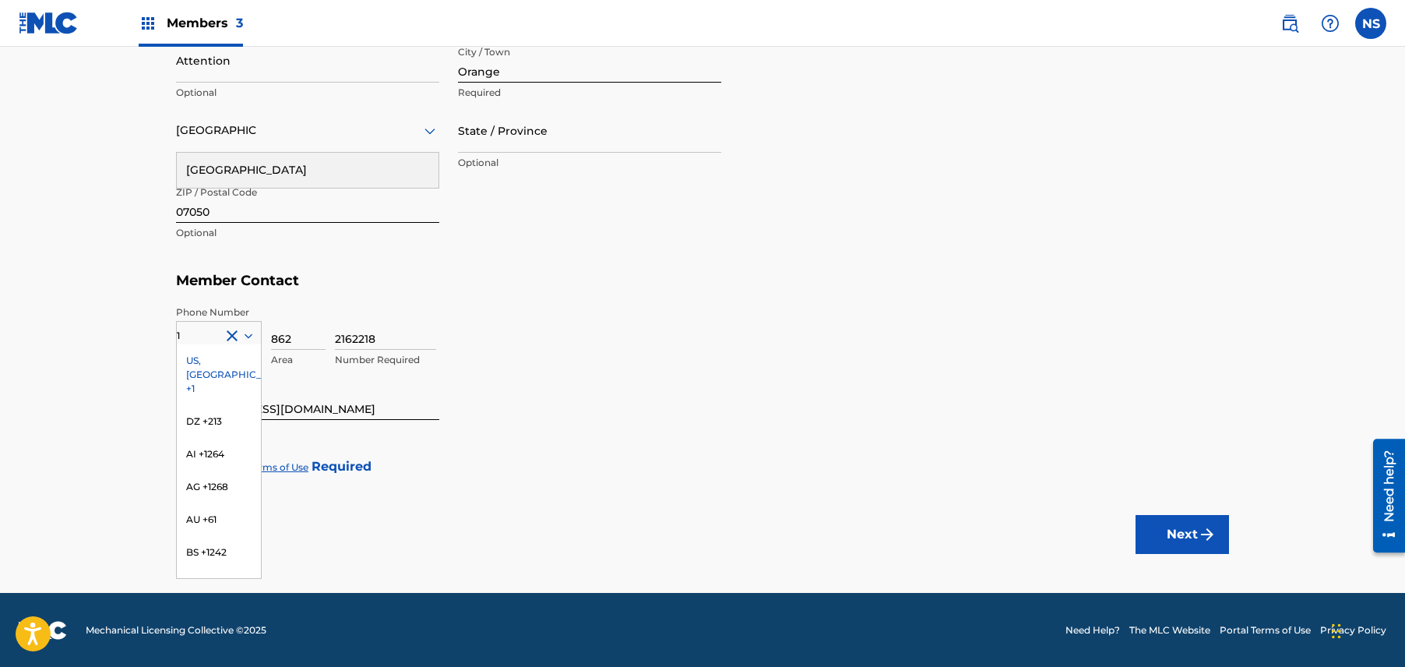
click at [779, 352] on div "2162218 Number Required" at bounding box center [782, 340] width 894 height 70
click at [210, 356] on div "US, [GEOGRAPHIC_DATA] +1" at bounding box center [219, 374] width 84 height 61
click at [178, 465] on div at bounding box center [185, 466] width 19 height 19
click at [1172, 525] on button "Next" at bounding box center [1182, 534] width 93 height 39
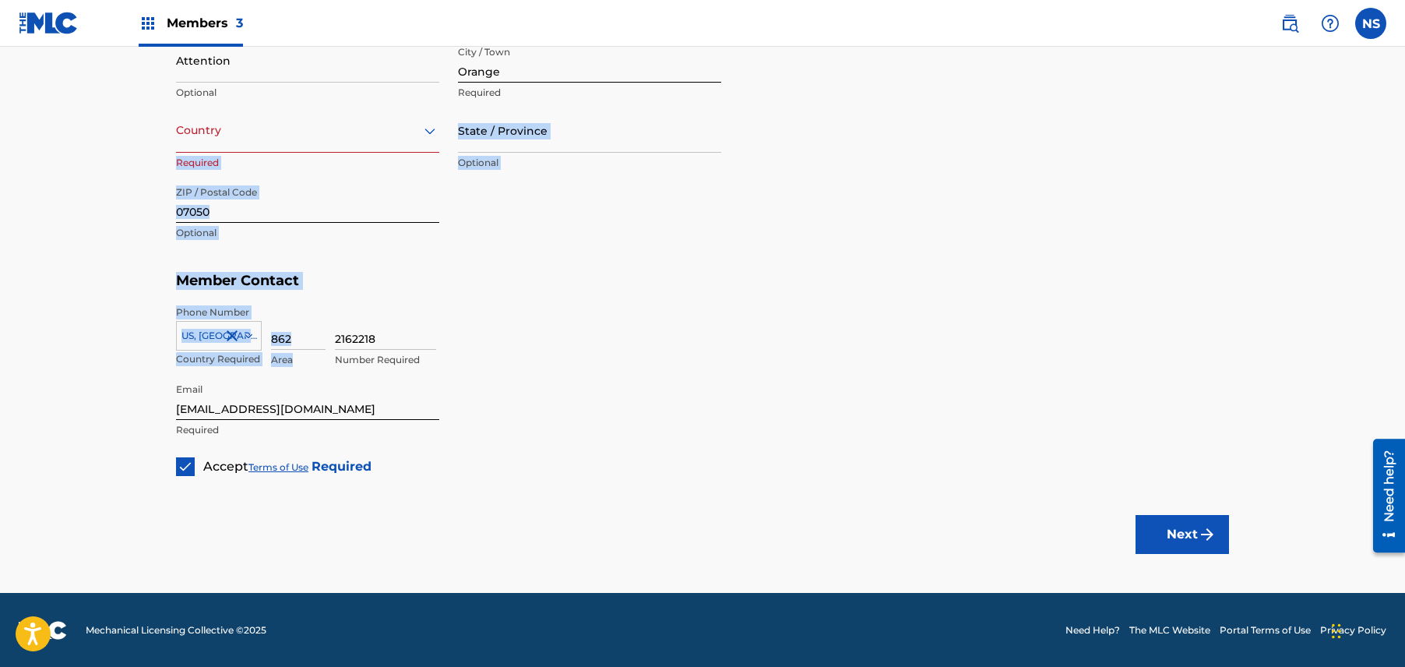
drag, startPoint x: 192, startPoint y: 174, endPoint x: 331, endPoint y: 129, distance: 146.6
click at [331, 131] on div at bounding box center [307, 130] width 263 height 19
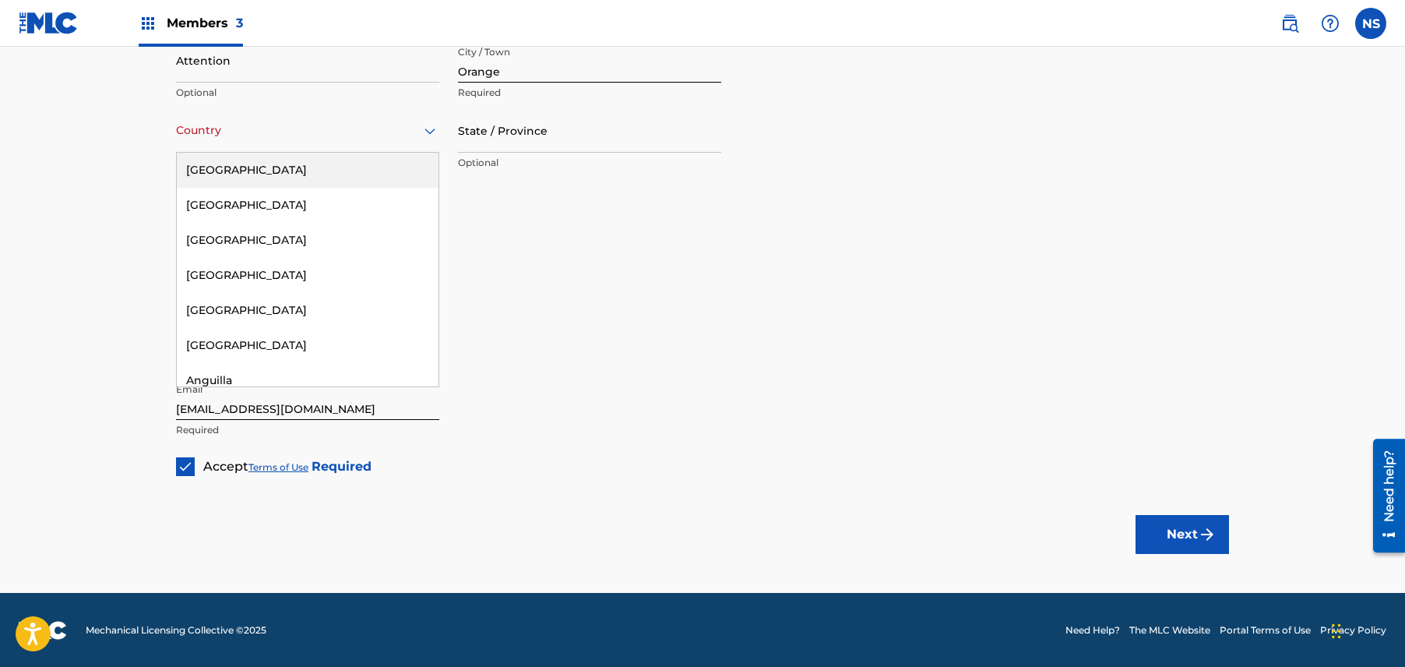
click at [309, 176] on div "[GEOGRAPHIC_DATA]" at bounding box center [308, 170] width 262 height 35
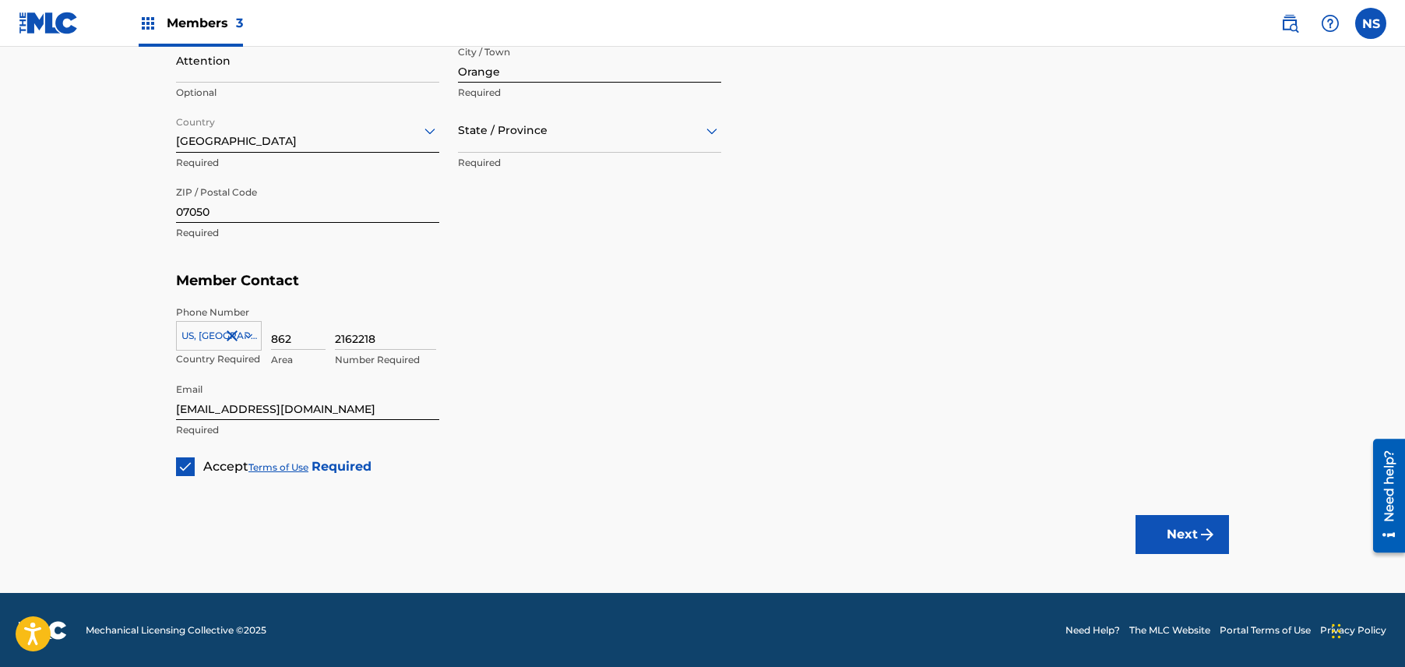
click at [1206, 525] on img "submit" at bounding box center [1207, 534] width 19 height 19
click at [511, 121] on div at bounding box center [589, 130] width 263 height 19
click at [544, 312] on div "[US_STATE]" at bounding box center [590, 322] width 262 height 35
click at [1147, 543] on button "Next" at bounding box center [1182, 534] width 93 height 39
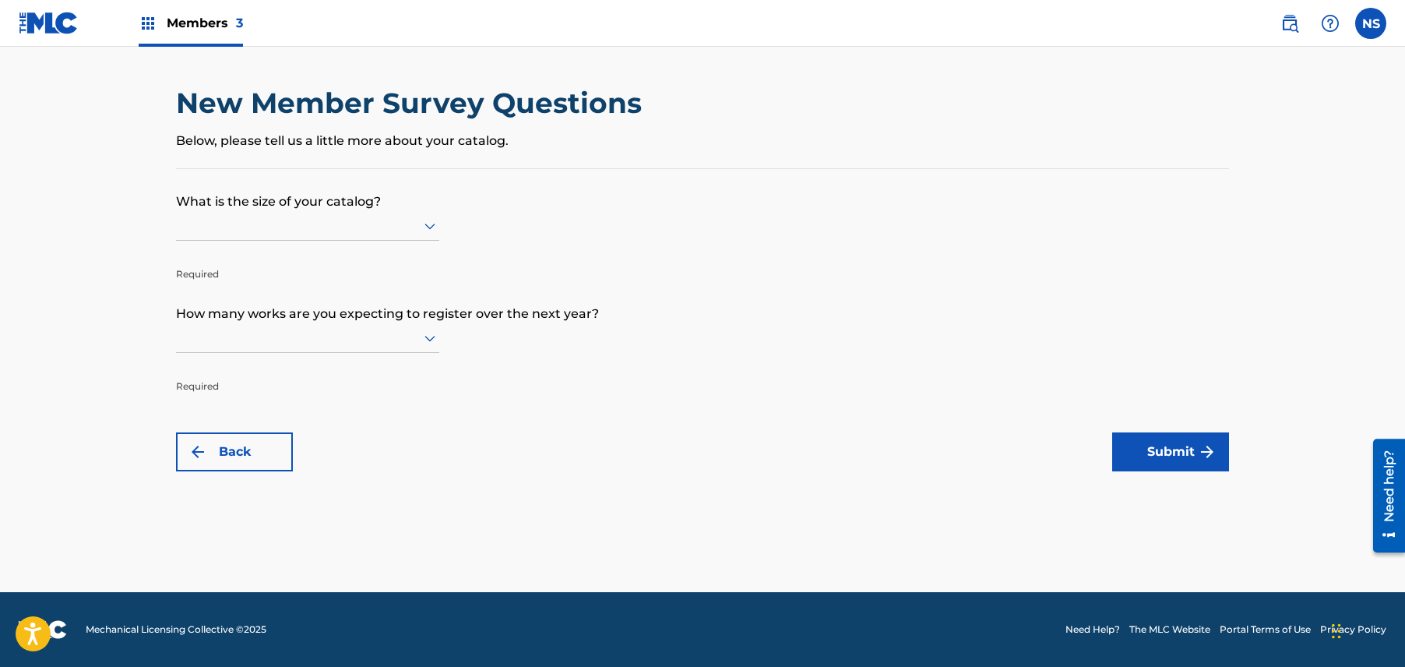
click at [1153, 509] on main "New Member Survey Questions Below, please tell us a little more about your cata…" at bounding box center [702, 319] width 1405 height 545
click at [391, 217] on div at bounding box center [307, 225] width 263 height 19
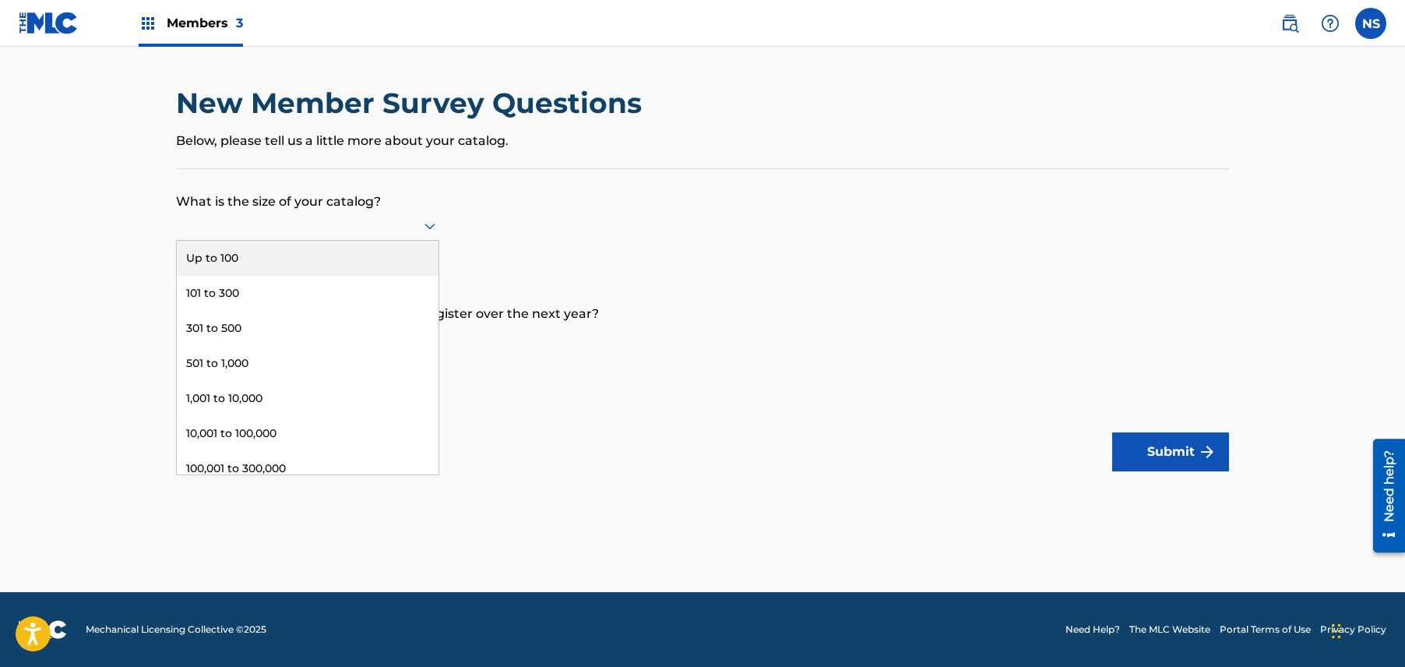
click at [361, 260] on div "Up to 100" at bounding box center [308, 258] width 262 height 35
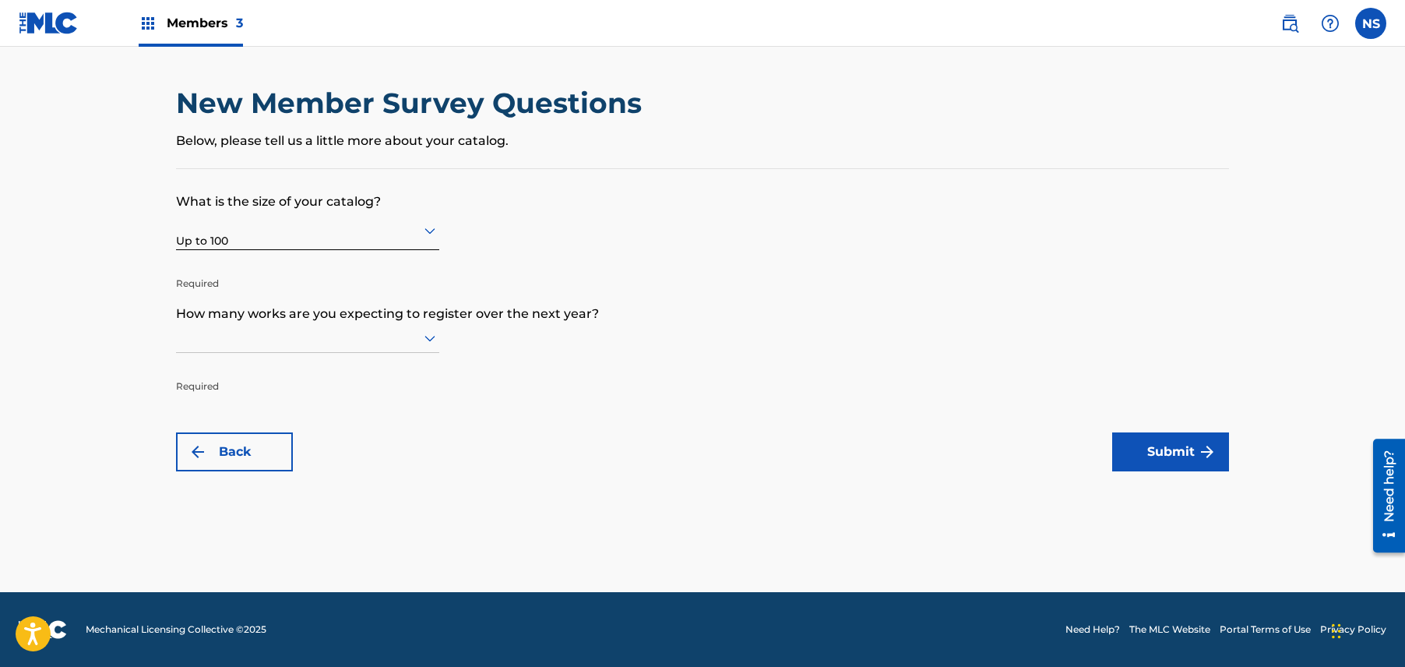
click at [323, 344] on div at bounding box center [307, 337] width 263 height 19
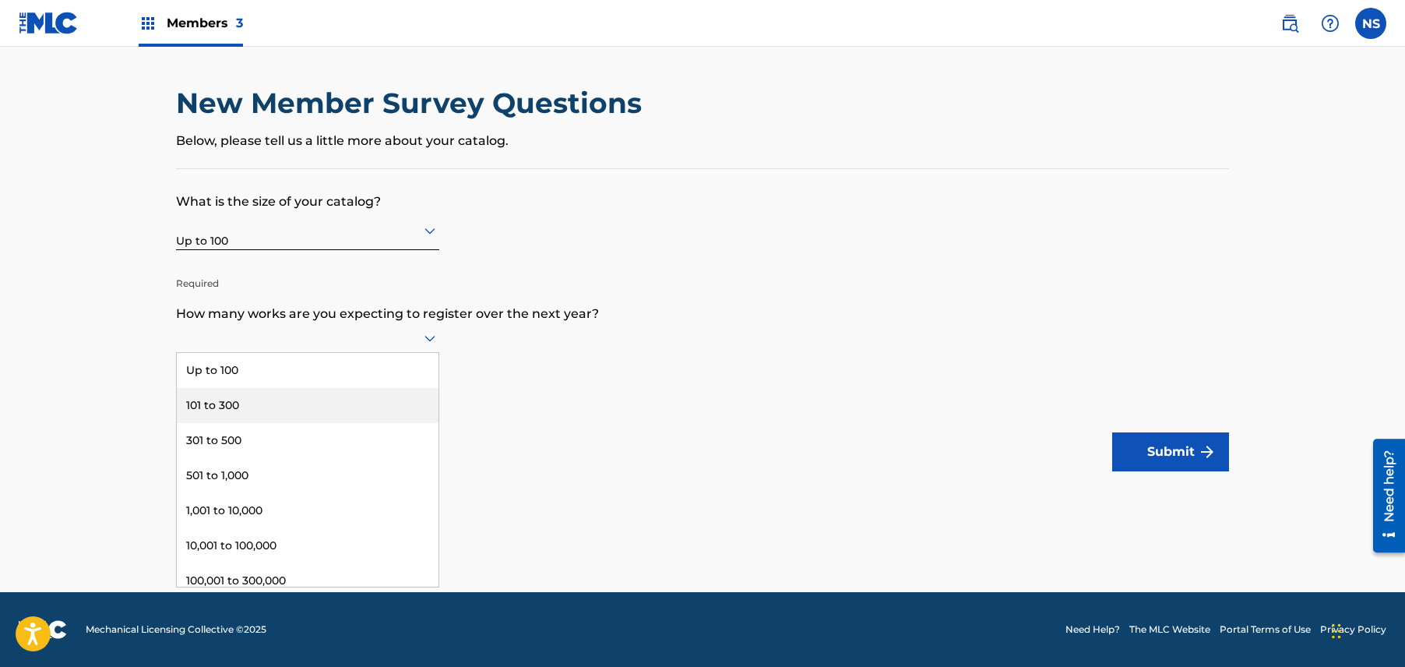
click at [319, 397] on div "101 to 300" at bounding box center [308, 405] width 262 height 35
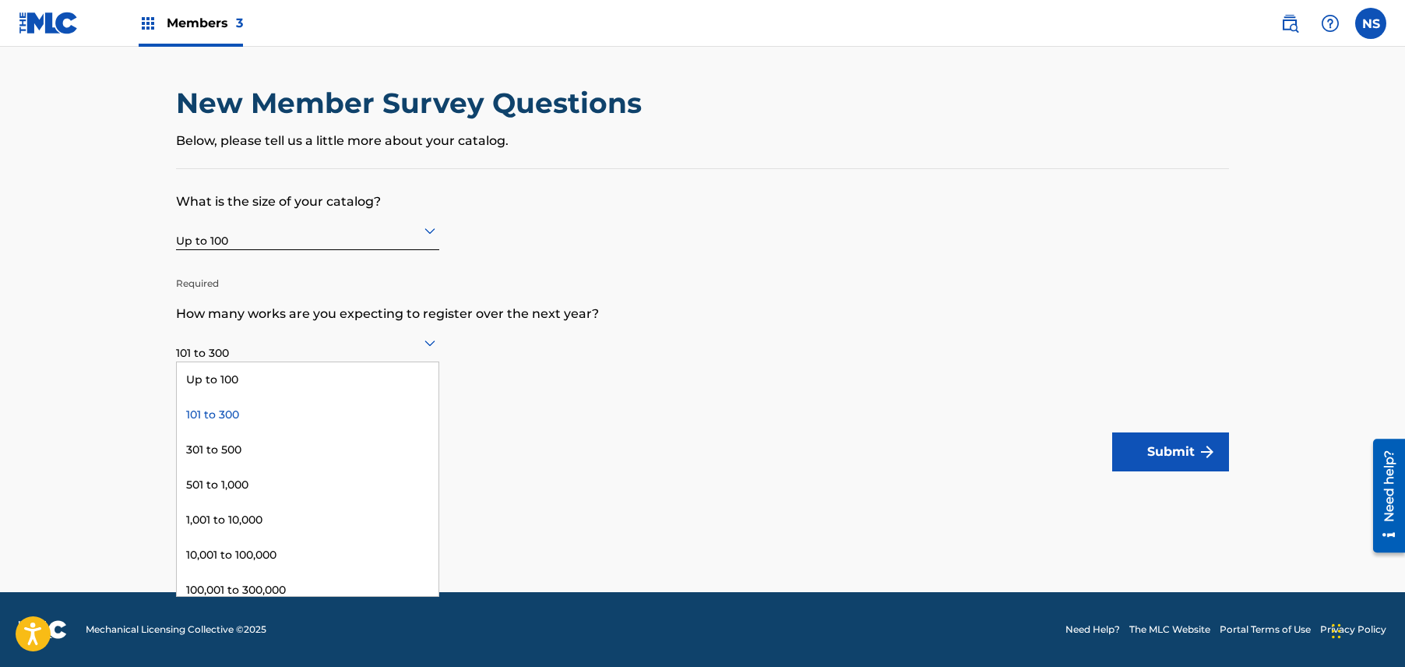
click at [329, 360] on div "101 to 300" at bounding box center [307, 342] width 263 height 38
click at [324, 380] on div "Up to 100" at bounding box center [308, 379] width 262 height 35
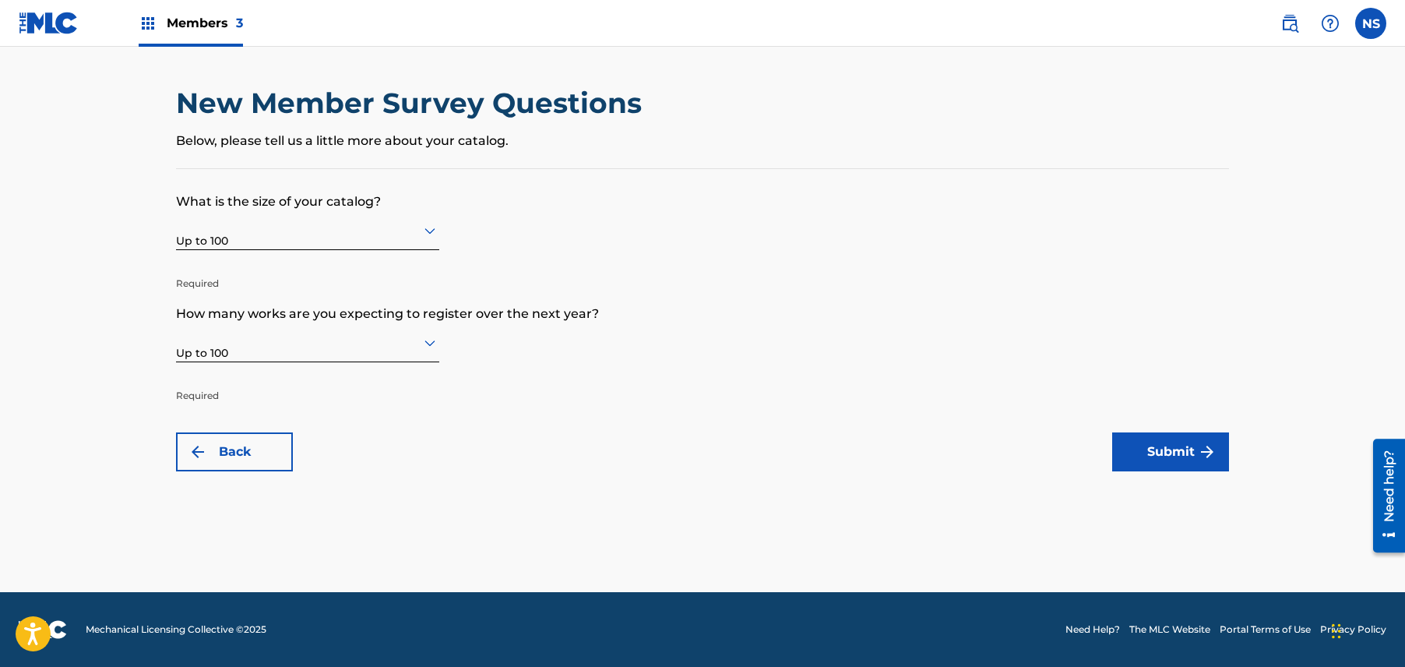
click at [1123, 462] on button "Submit" at bounding box center [1170, 451] width 117 height 39
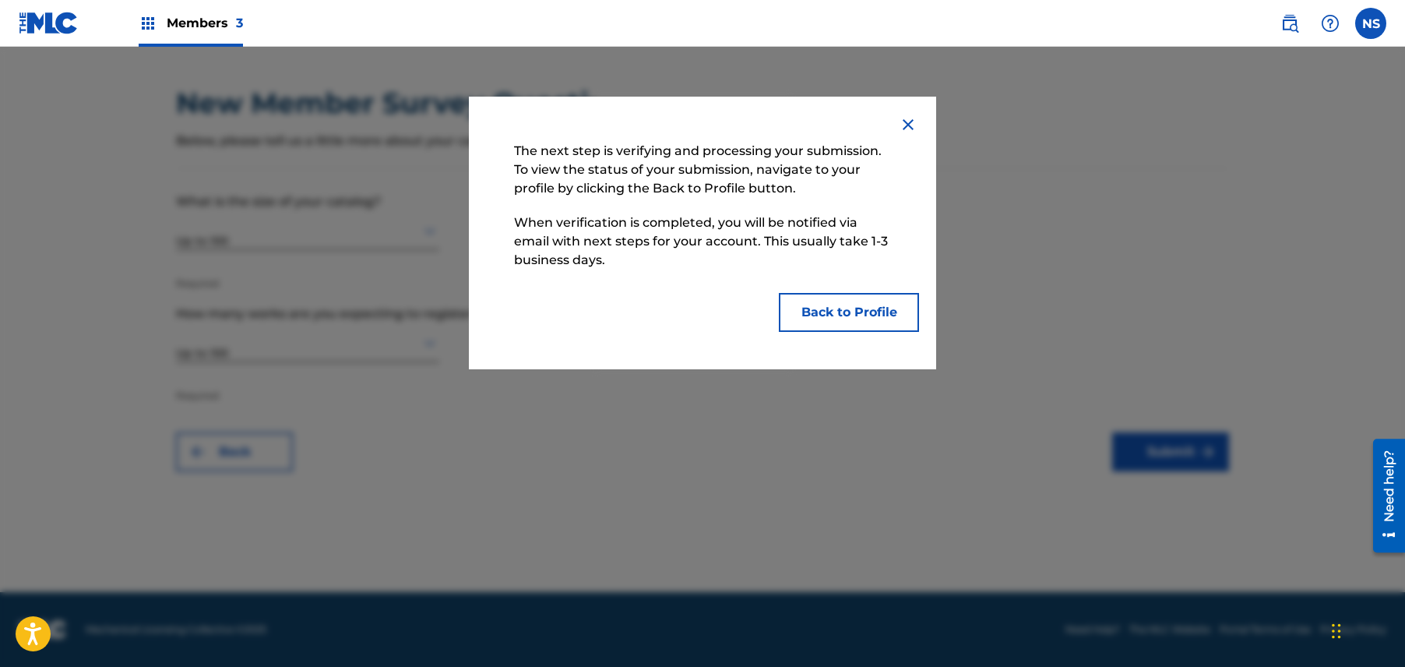
click at [836, 338] on div "The next step is verifying and processing your submission. To view the status o…" at bounding box center [702, 233] width 467 height 273
click at [855, 325] on button "Back to Profile" at bounding box center [849, 312] width 140 height 39
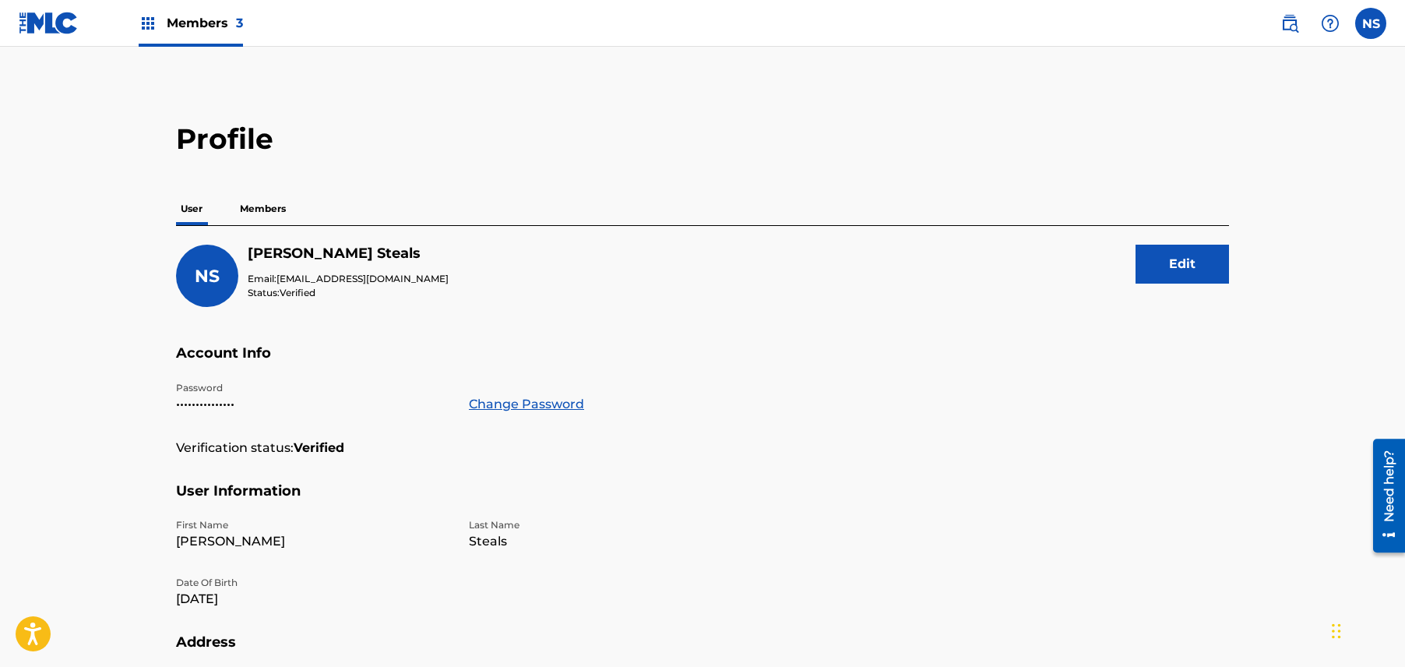
click at [47, 16] on img at bounding box center [49, 23] width 60 height 23
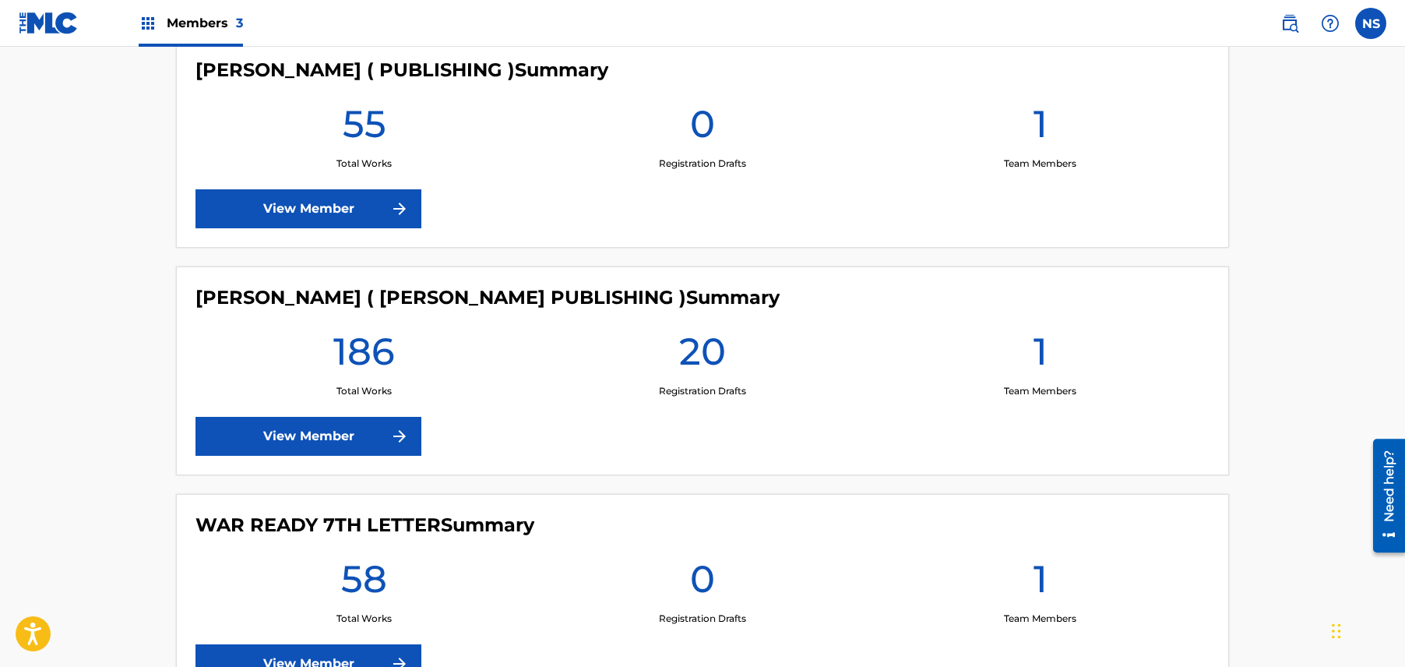
scroll to position [456, 0]
